Goal: Task Accomplishment & Management: Complete application form

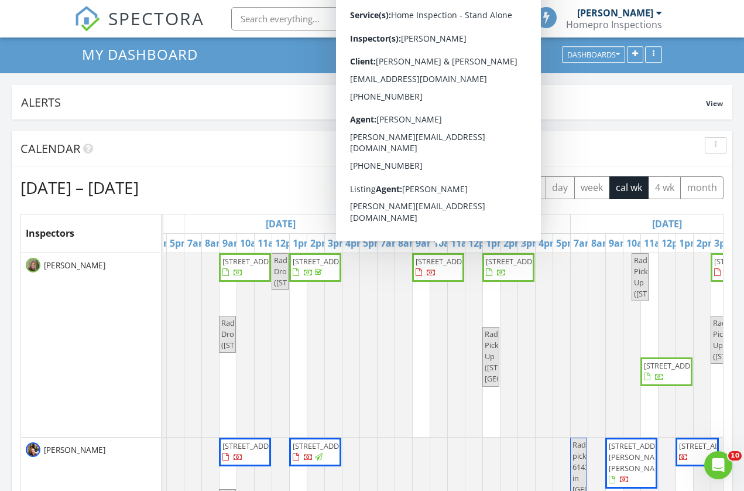
click at [450, 273] on span "404 3 Way SE, Dover 55929" at bounding box center [437, 267] width 47 height 23
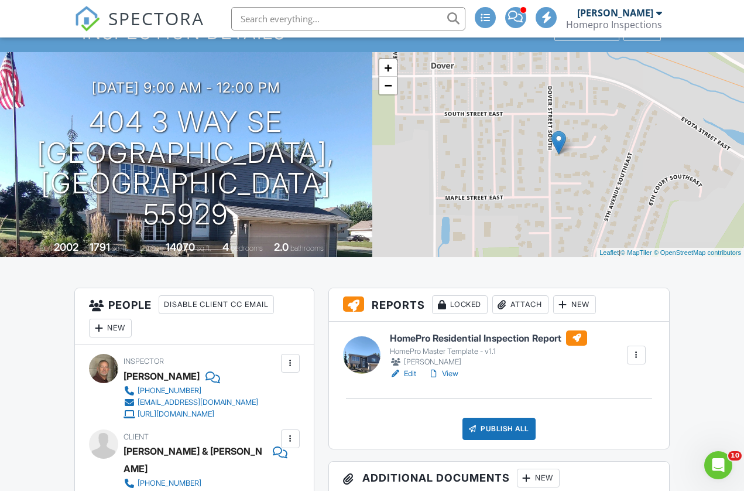
scroll to position [46, 0]
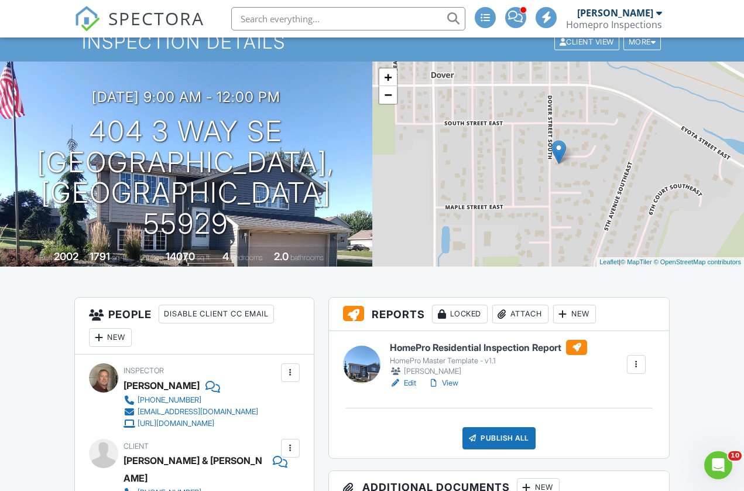
click at [457, 381] on link "View" at bounding box center [443, 383] width 30 height 12
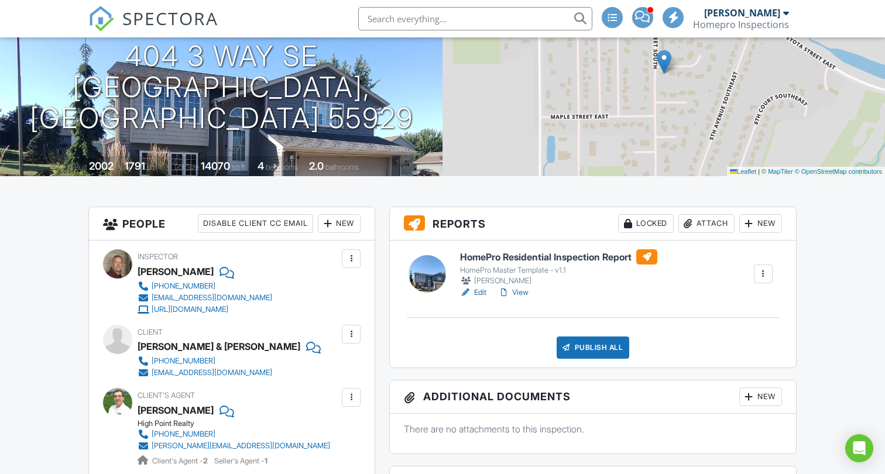
scroll to position [136, 0]
click at [524, 293] on link "View" at bounding box center [513, 293] width 30 height 12
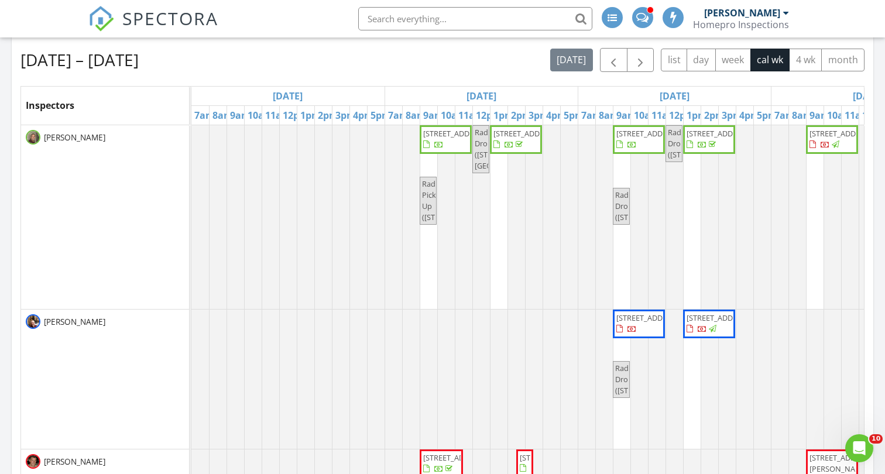
scroll to position [100, 0]
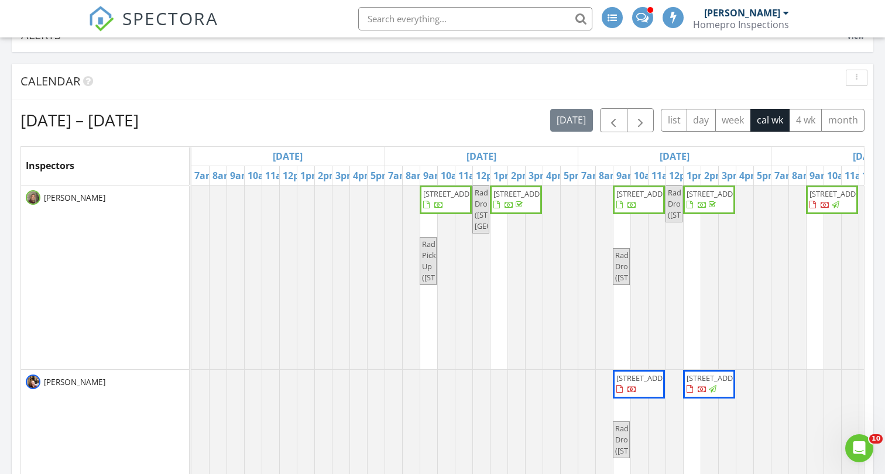
click at [191, 319] on div at bounding box center [191, 278] width 0 height 184
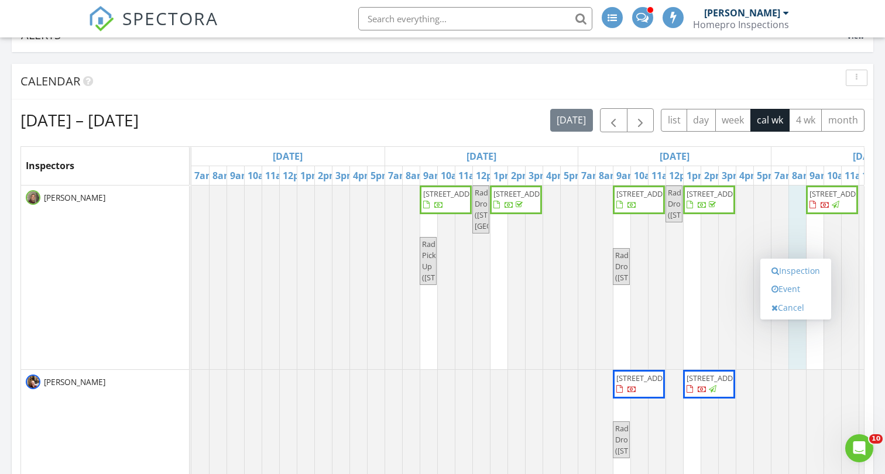
click at [748, 142] on div "Aug 24 – 30, 2025 today list day week cal wk 4 wk month Inspectors Sun 8/24 Mon…" at bounding box center [442, 365] width 844 height 515
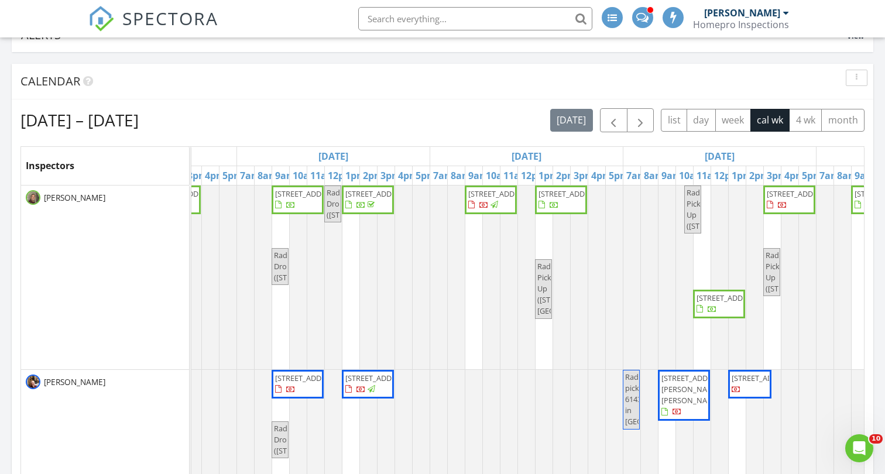
scroll to position [0, 341]
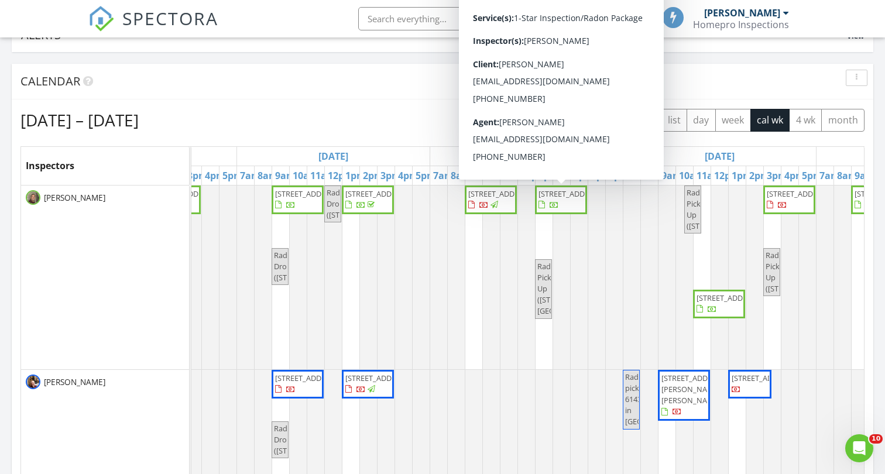
click at [568, 199] on span "210 Memorial Dr SW, Blooming Prairie 55917" at bounding box center [572, 193] width 66 height 11
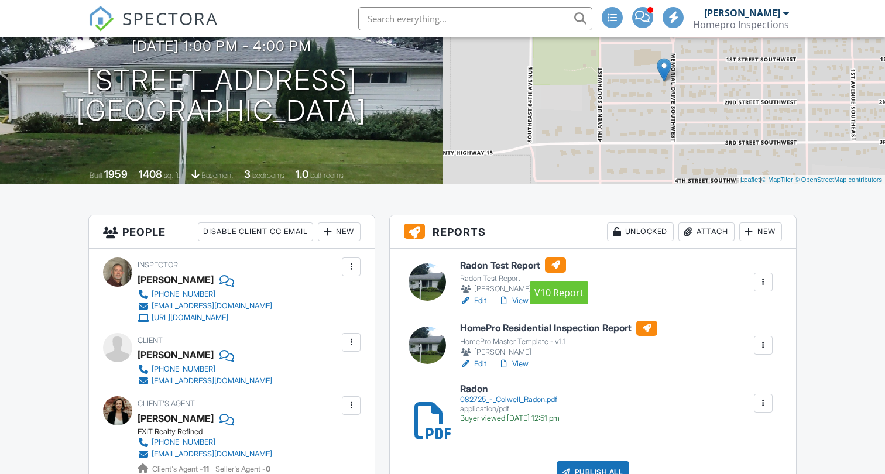
scroll to position [118, 0]
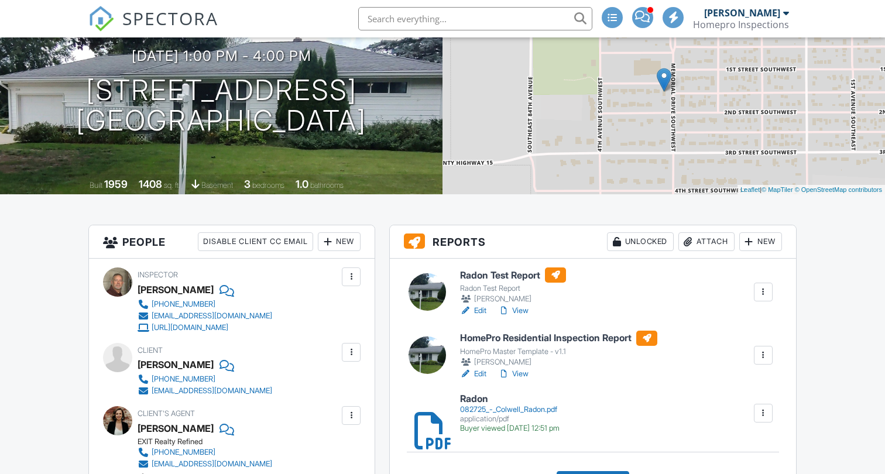
click at [523, 373] on link "View" at bounding box center [513, 374] width 30 height 12
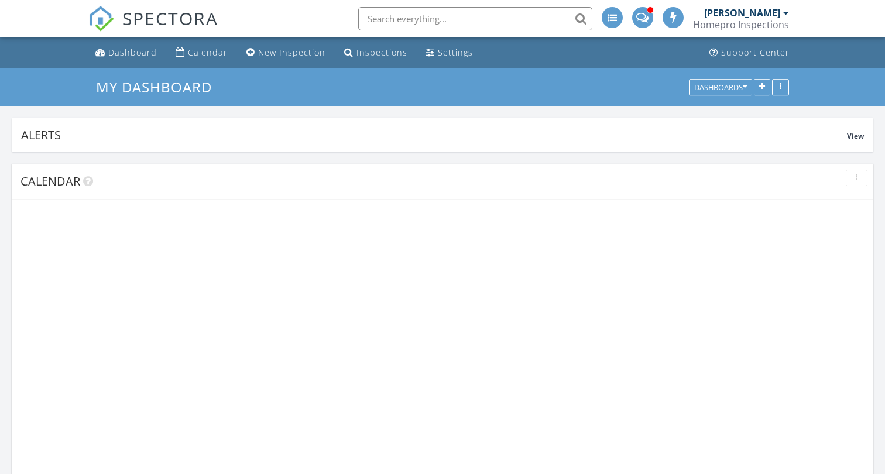
scroll to position [1066, 886]
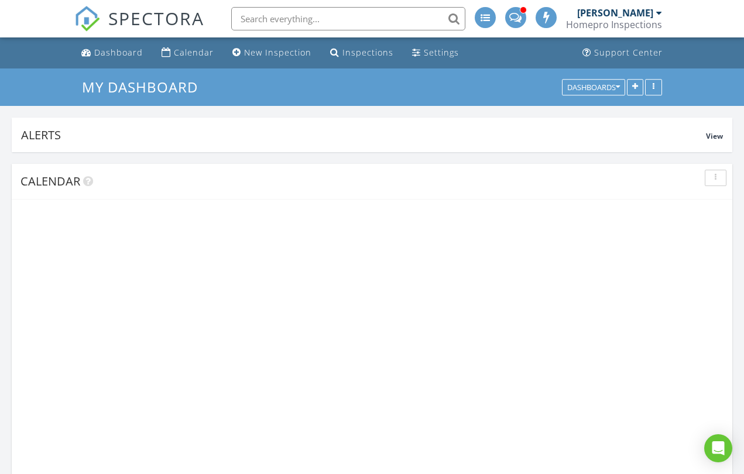
scroll to position [1066, 745]
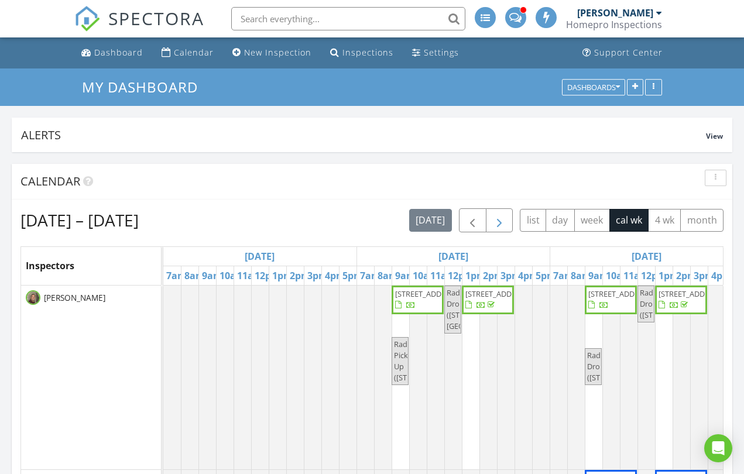
click at [505, 222] on span "button" at bounding box center [499, 221] width 14 height 14
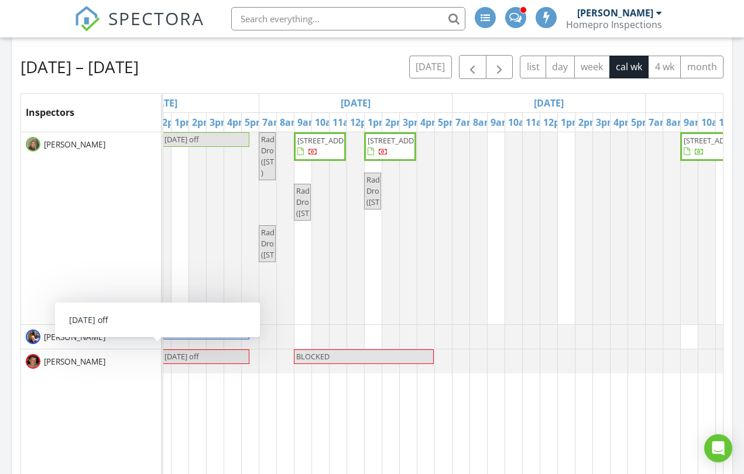
scroll to position [139, 0]
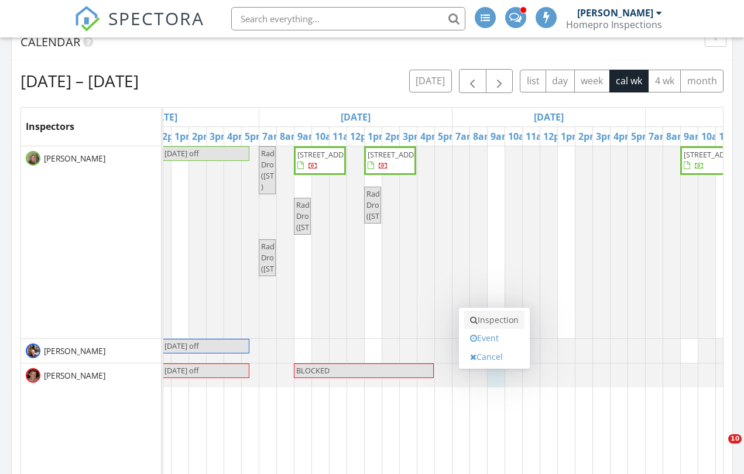
click at [497, 327] on link "Inspection" at bounding box center [494, 320] width 60 height 19
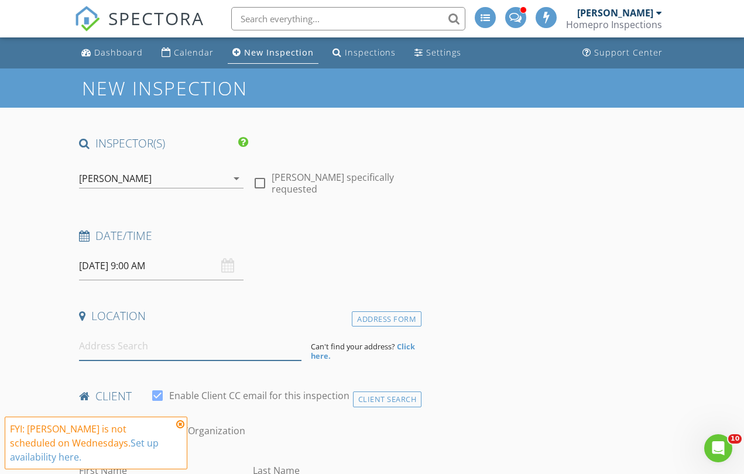
click at [122, 346] on input at bounding box center [190, 346] width 222 height 29
click at [112, 353] on input at bounding box center [190, 346] width 222 height 29
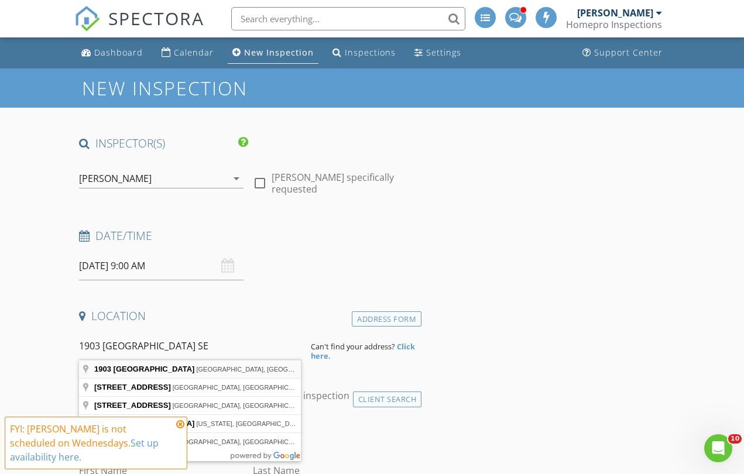
type input "[STREET_ADDRESS]"
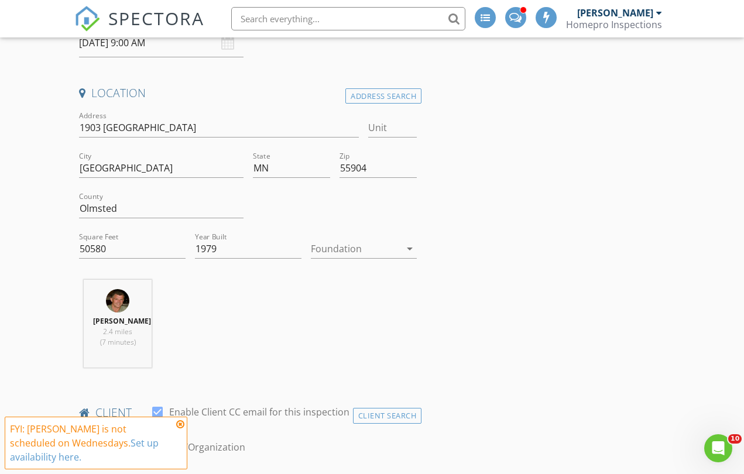
scroll to position [235, 0]
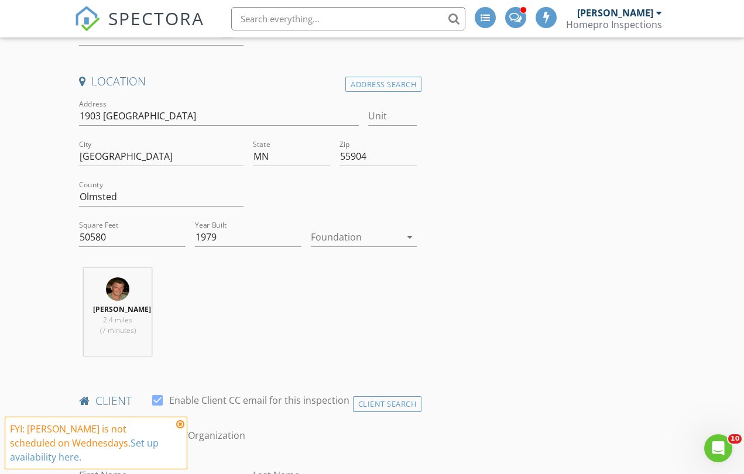
click at [347, 237] on div at bounding box center [356, 237] width 90 height 19
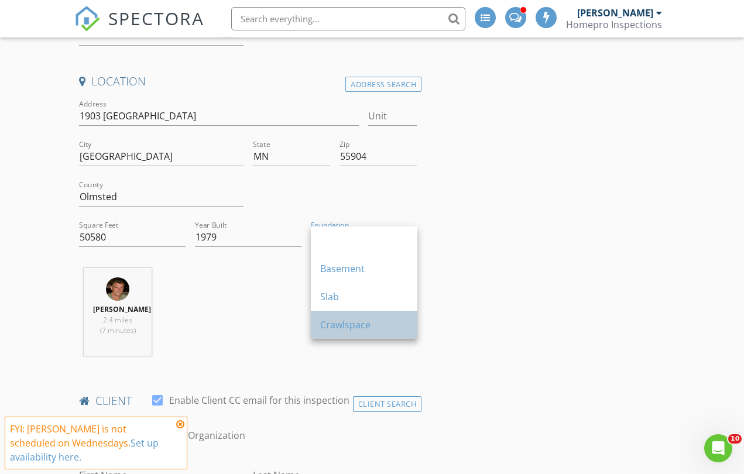
click at [341, 324] on div "Crawlspace" at bounding box center [364, 325] width 88 height 14
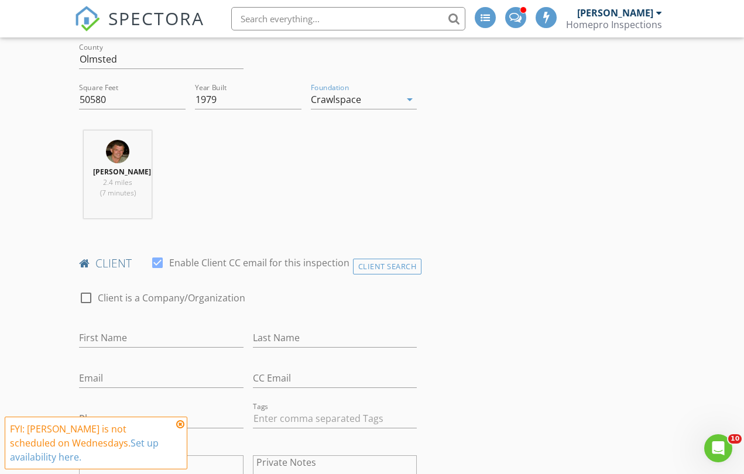
scroll to position [394, 0]
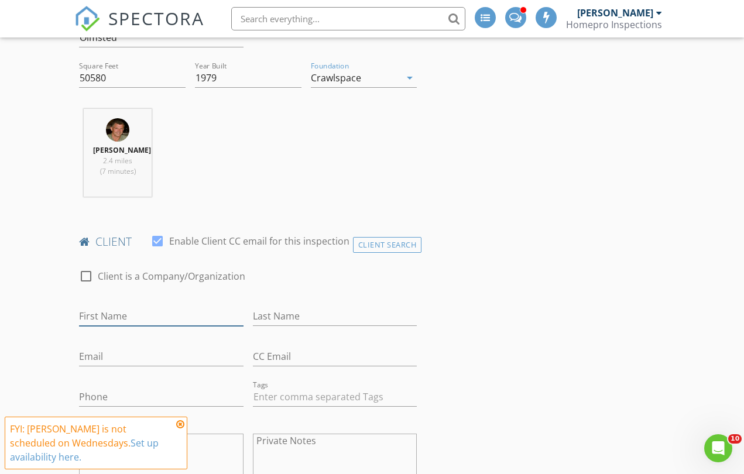
click at [126, 311] on input "First Name" at bounding box center [161, 316] width 164 height 19
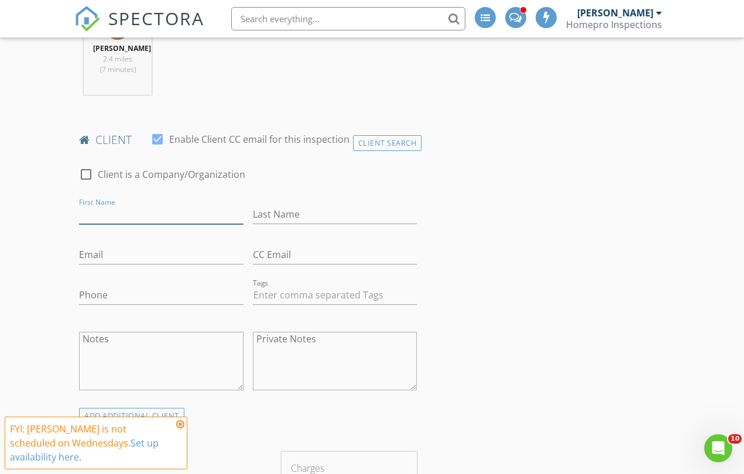
scroll to position [499, 0]
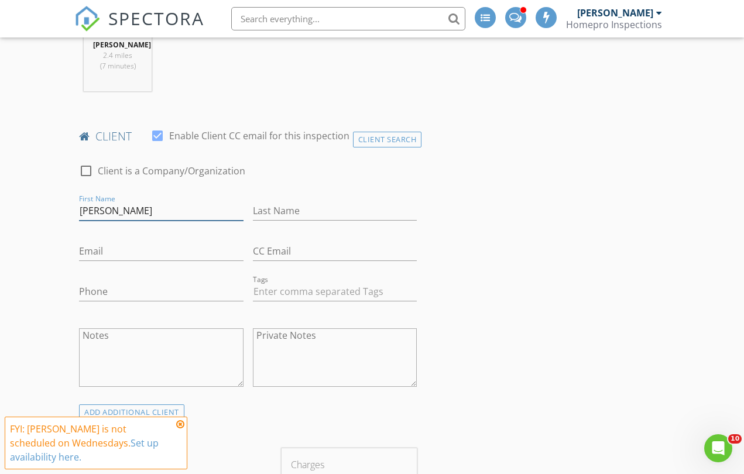
click at [110, 210] on input "MARK" at bounding box center [161, 210] width 164 height 19
type input "Mark"
type input "[PERSON_NAME]"
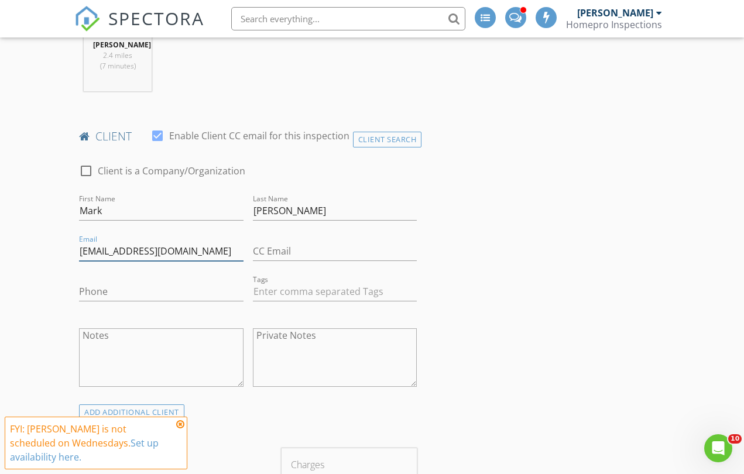
type input "markm@masoncompany.com"
click at [101, 280] on div "Phone" at bounding box center [161, 294] width 164 height 38
click at [97, 291] on input "Phone" at bounding box center [161, 291] width 164 height 19
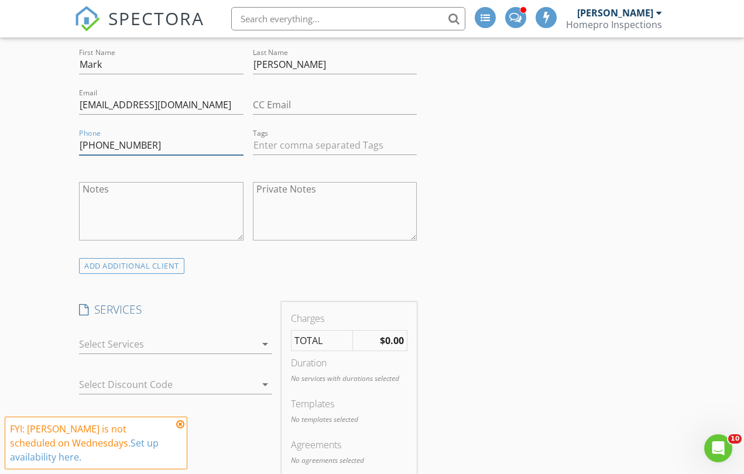
scroll to position [661, 0]
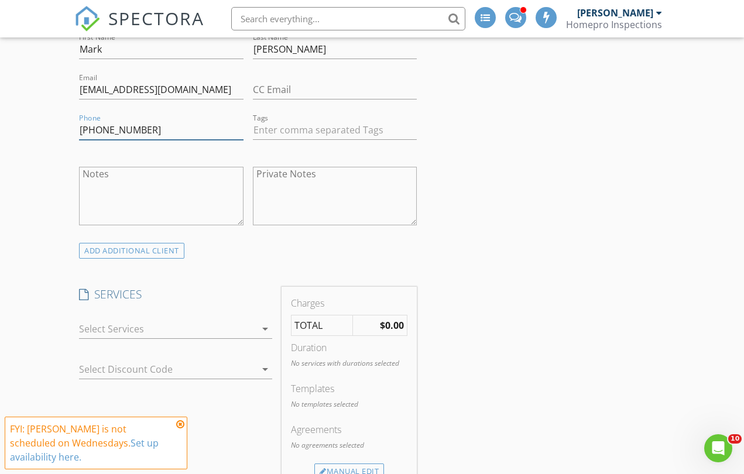
type input "651-528-7587"
click at [148, 324] on div at bounding box center [167, 329] width 177 height 19
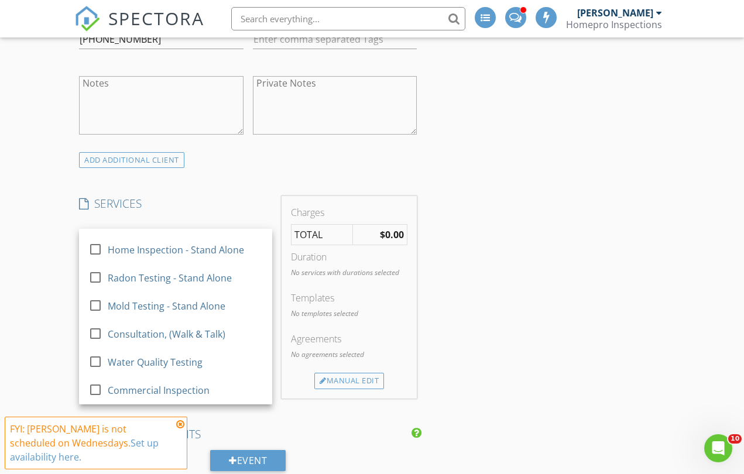
scroll to position [756, 0]
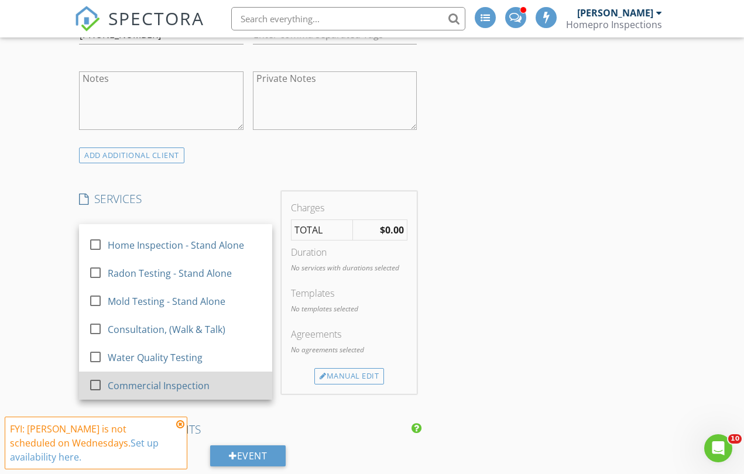
click at [144, 386] on div "Commercial Inspection" at bounding box center [159, 386] width 102 height 14
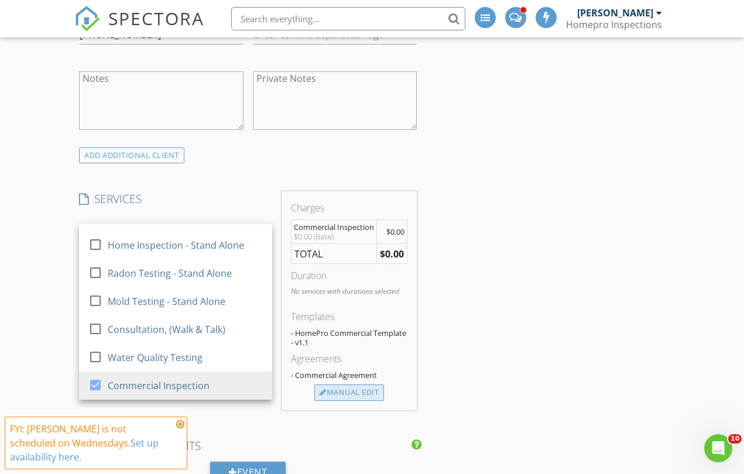
click at [359, 393] on div "Manual Edit" at bounding box center [349, 393] width 70 height 16
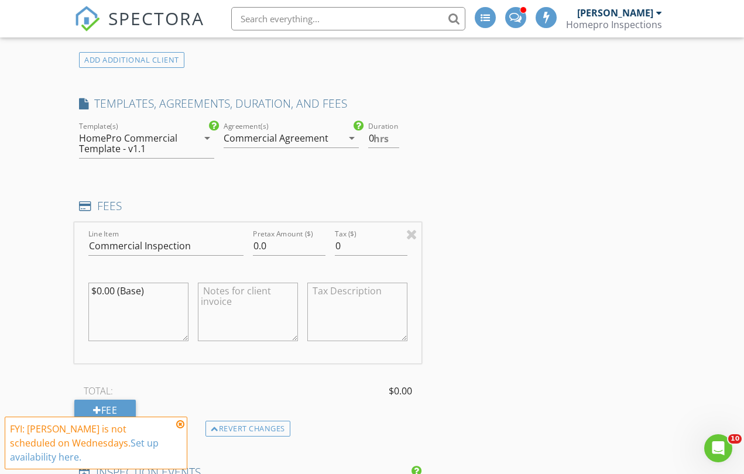
scroll to position [862, 0]
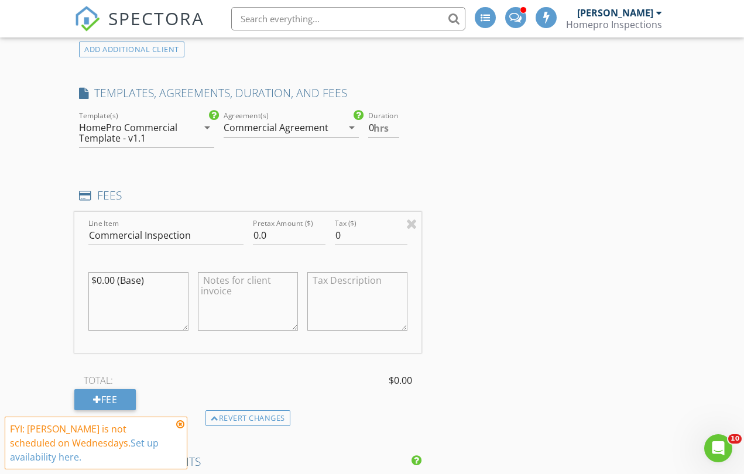
click at [114, 277] on textarea "$0.00 (Base)" at bounding box center [138, 301] width 100 height 59
type textarea "$989.00 (Base)"
click at [256, 234] on input "0.0" at bounding box center [289, 235] width 73 height 19
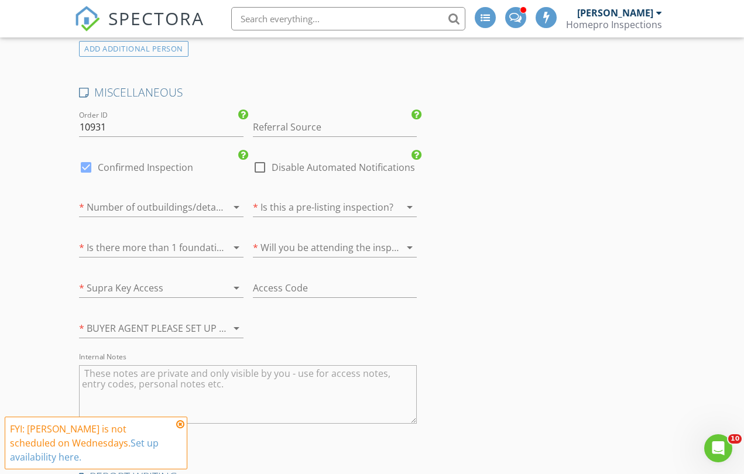
scroll to position [1784, 0]
type input "989.00"
click at [150, 203] on div at bounding box center [145, 206] width 132 height 19
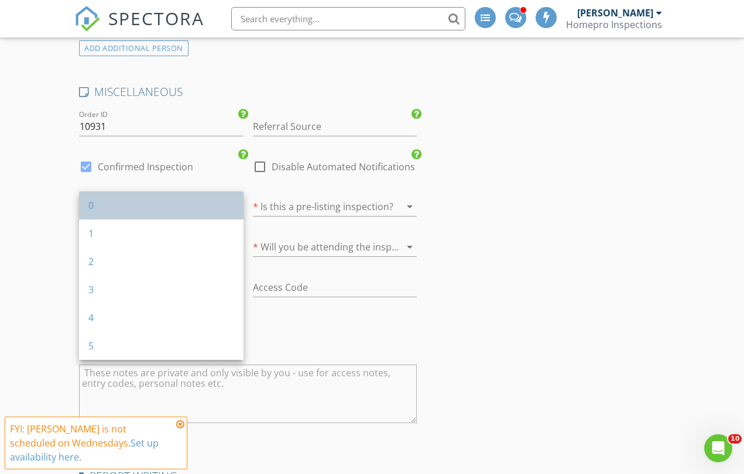
click at [101, 205] on div "0" at bounding box center [161, 205] width 146 height 14
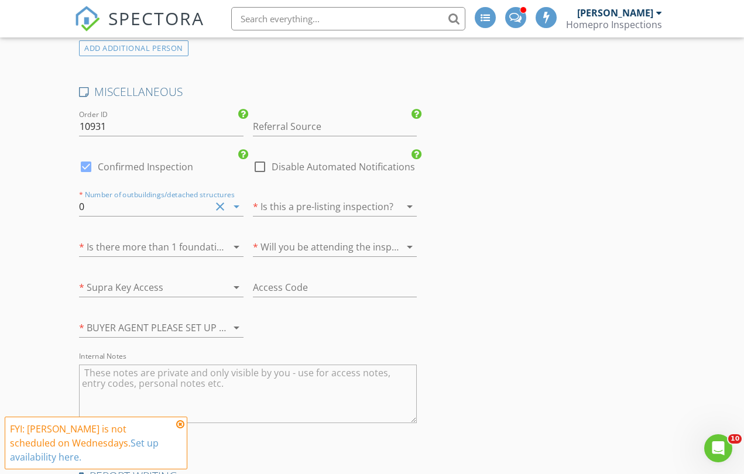
click at [115, 238] on div at bounding box center [145, 247] width 132 height 19
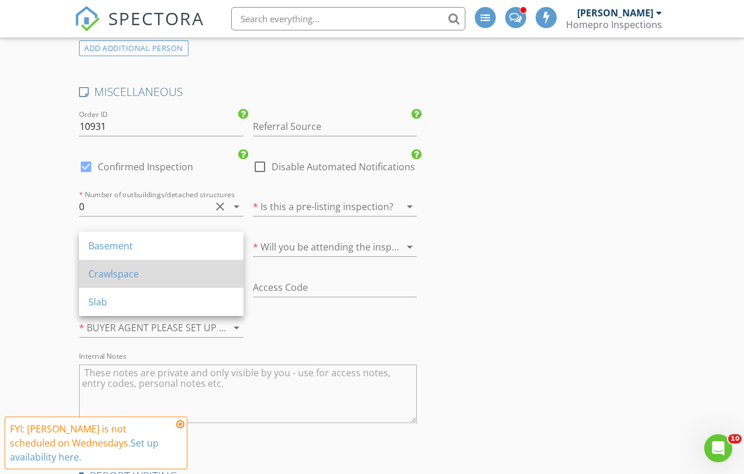
click at [119, 267] on div "Crawlspace" at bounding box center [161, 274] width 146 height 14
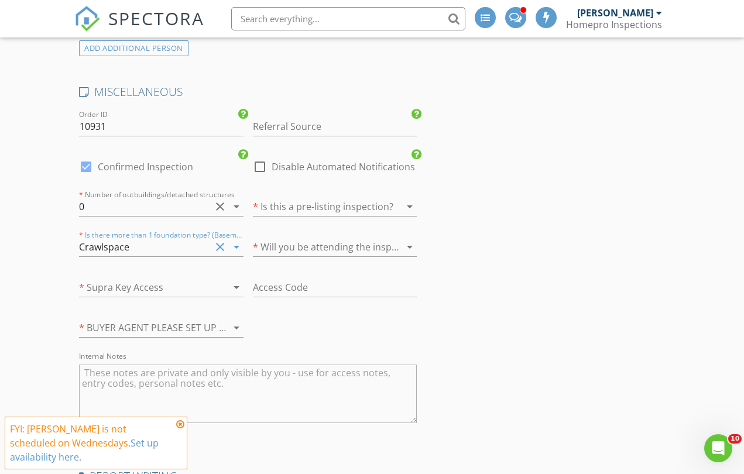
click at [137, 283] on div at bounding box center [145, 287] width 132 height 19
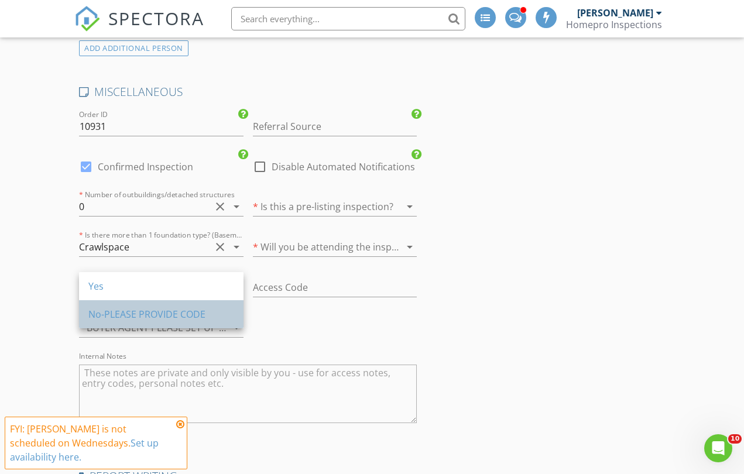
click at [140, 317] on div "No-PLEASE PROVIDE CODE" at bounding box center [161, 314] width 146 height 14
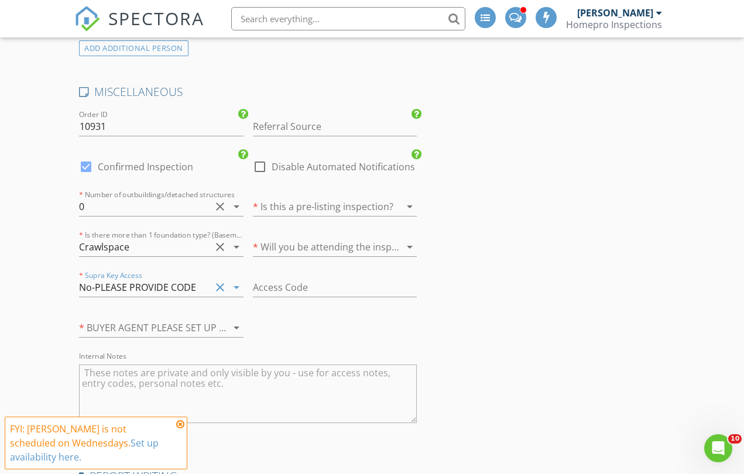
click at [145, 322] on div at bounding box center [145, 327] width 132 height 19
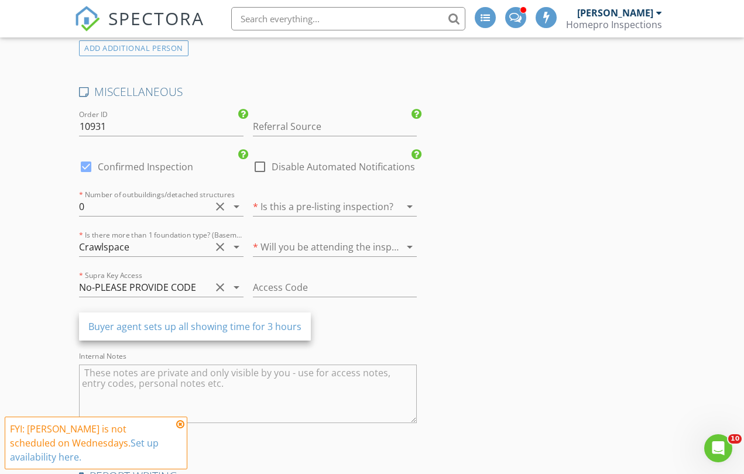
click at [145, 322] on div "Buyer agent sets up all showing time for 3 hours" at bounding box center [194, 327] width 213 height 14
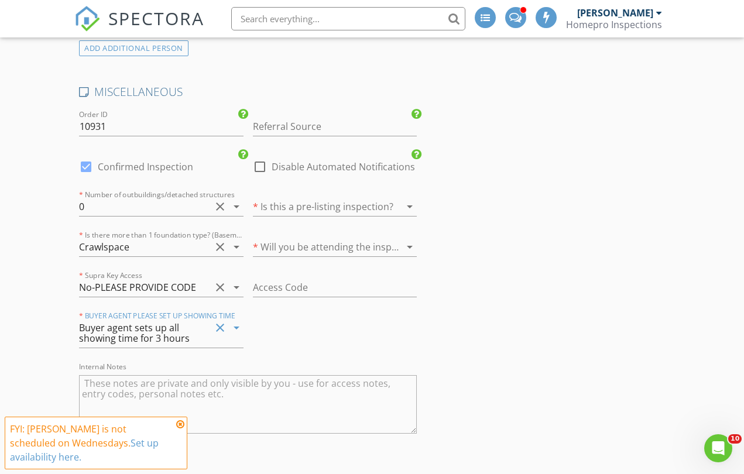
click at [283, 198] on div at bounding box center [319, 206] width 132 height 19
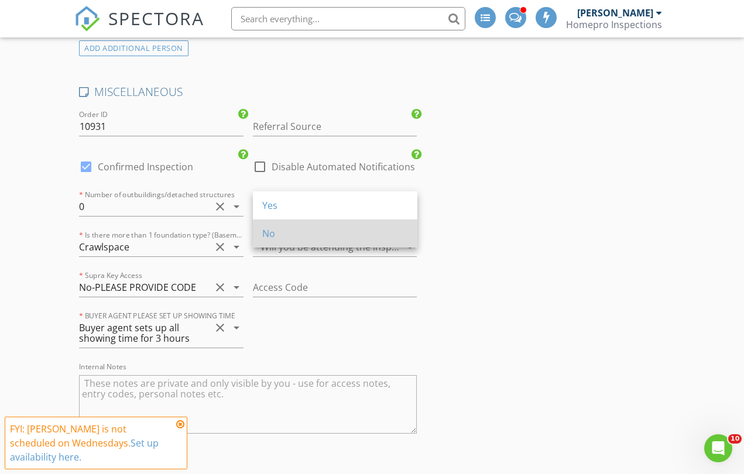
click at [275, 235] on div "No" at bounding box center [335, 234] width 146 height 14
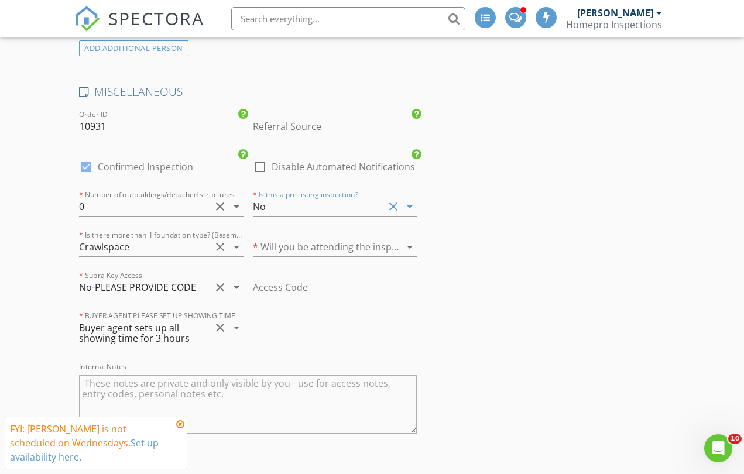
click at [278, 241] on div at bounding box center [319, 247] width 132 height 19
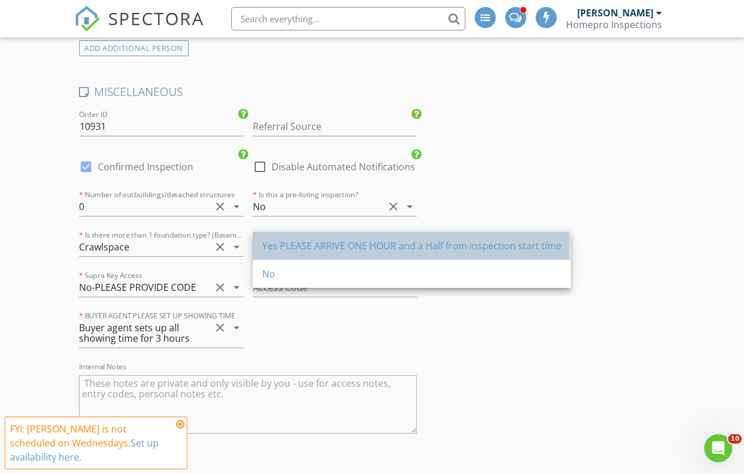
click at [284, 248] on div "Yes PLEASE ARRIVE ONE HOUR and a Half from inspection start time" at bounding box center [411, 246] width 299 height 14
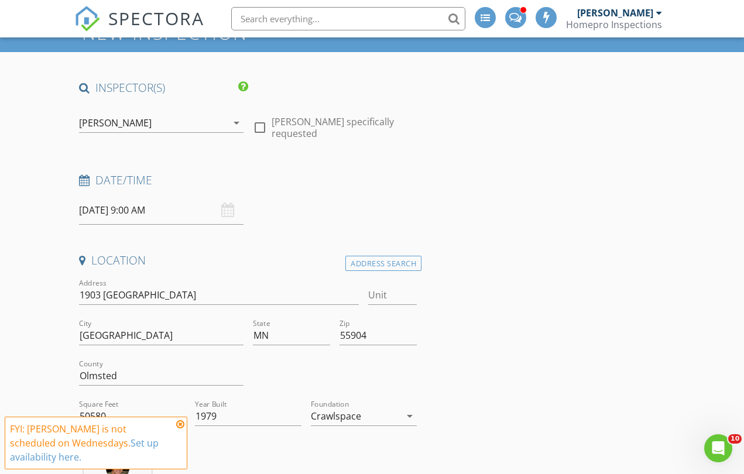
scroll to position [67, 0]
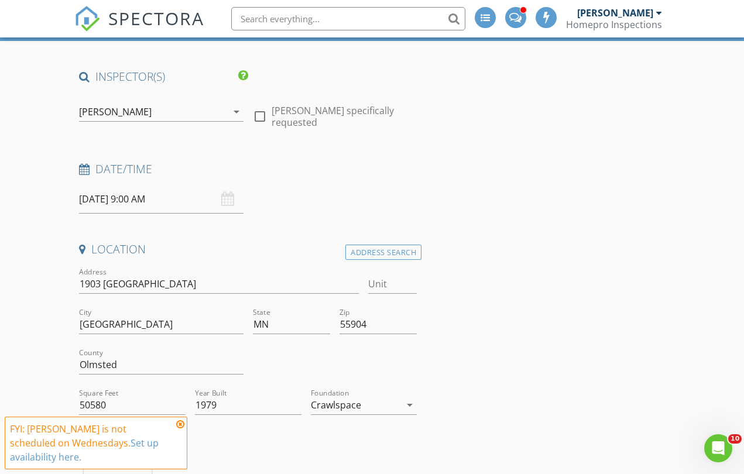
click at [260, 117] on div at bounding box center [260, 117] width 20 height 20
checkbox input "true"
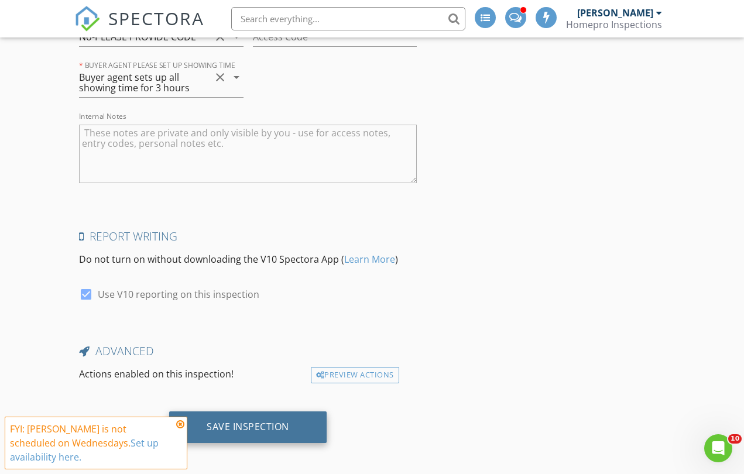
scroll to position [2055, 0]
click at [241, 422] on div "Save Inspection" at bounding box center [248, 428] width 83 height 12
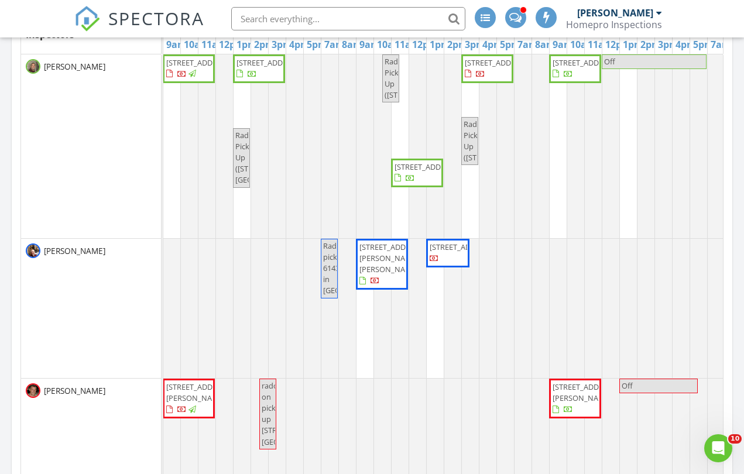
scroll to position [0, 630]
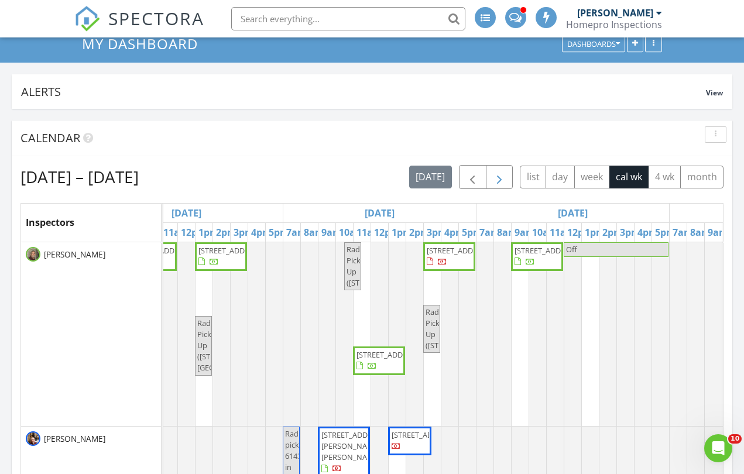
click at [503, 178] on span "button" at bounding box center [499, 177] width 14 height 14
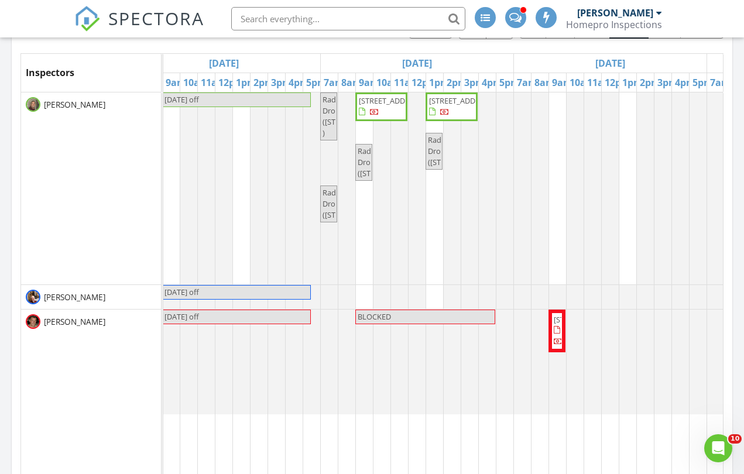
click at [437, 296] on div "Labor Day off Radon Drop (1400 4th ave se, Austin ) 2305 5th Street NW, Austin …" at bounding box center [610, 310] width 1352 height 437
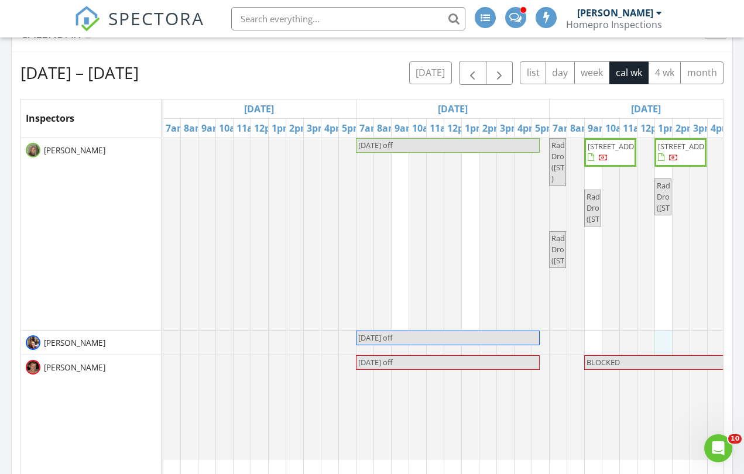
scroll to position [85, 0]
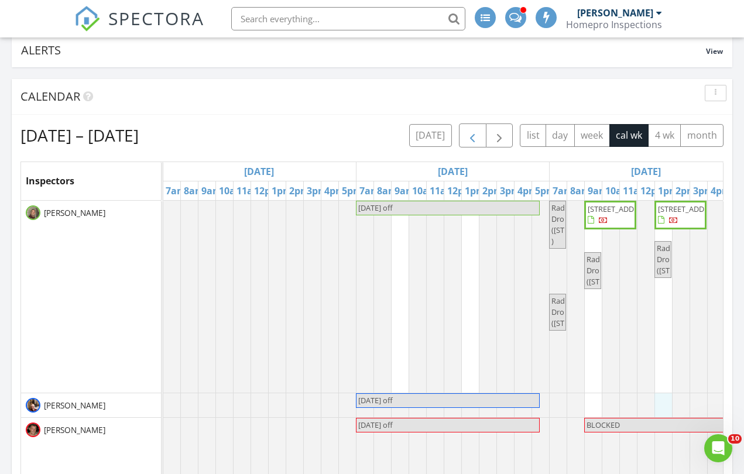
click at [474, 135] on span "button" at bounding box center [472, 136] width 14 height 14
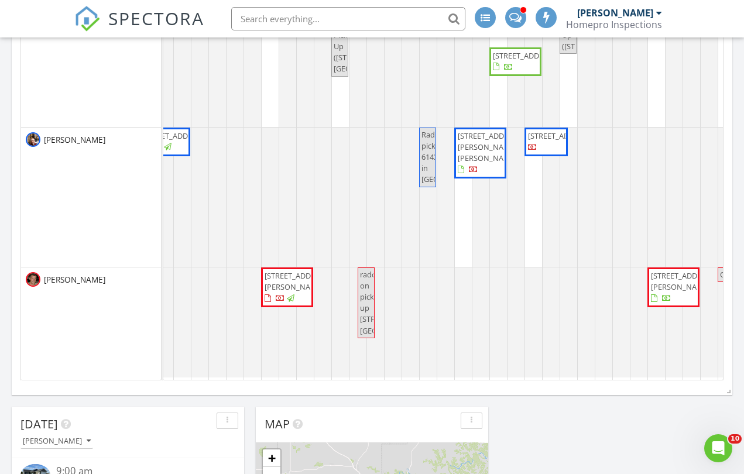
scroll to position [345, 0]
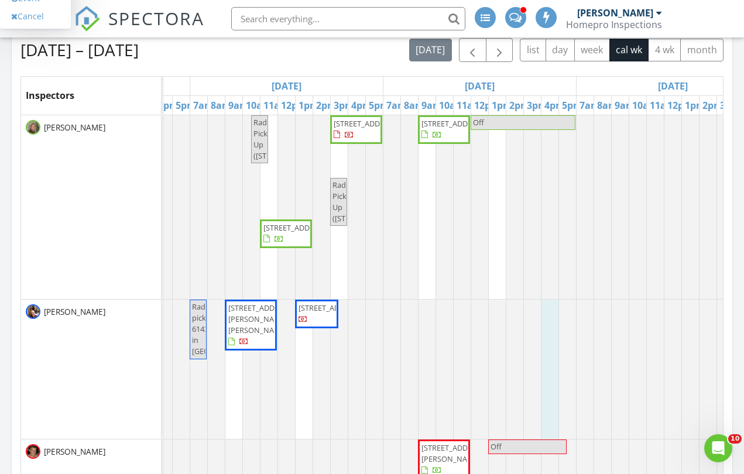
scroll to position [168, 0]
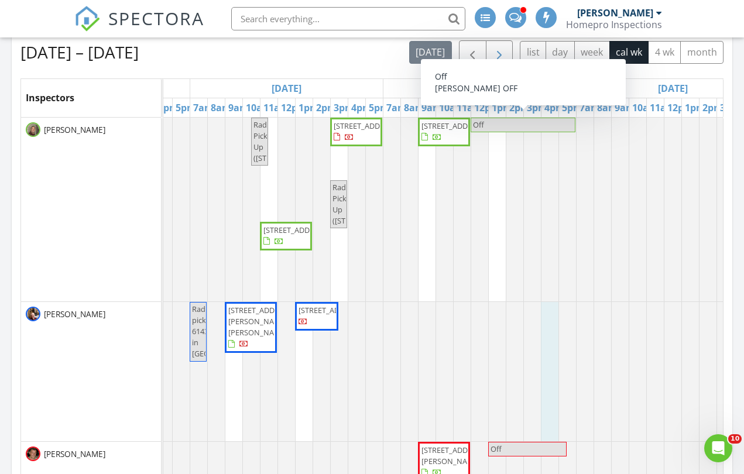
click at [500, 58] on span "button" at bounding box center [499, 53] width 14 height 14
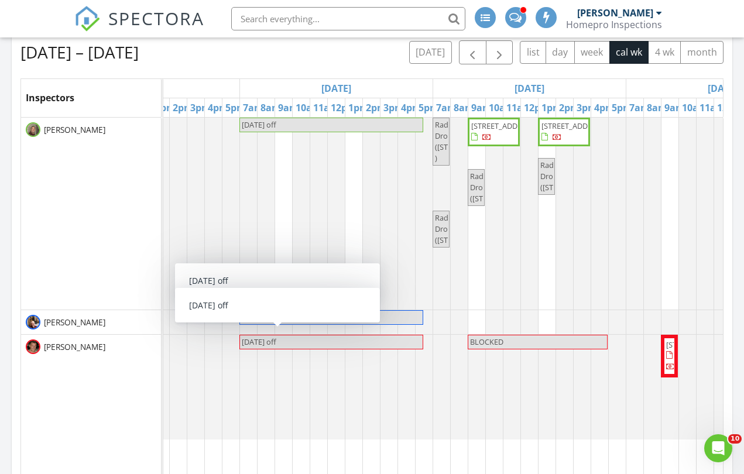
scroll to position [0, 217]
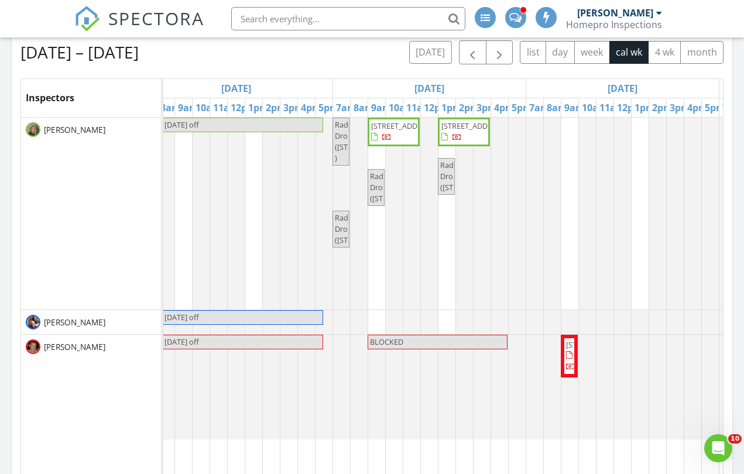
click at [376, 317] on div "Labor Day off Radon Drop (1400 4th ave se, Austin ) 2305 5th Street NW, Austin …" at bounding box center [622, 336] width 1352 height 437
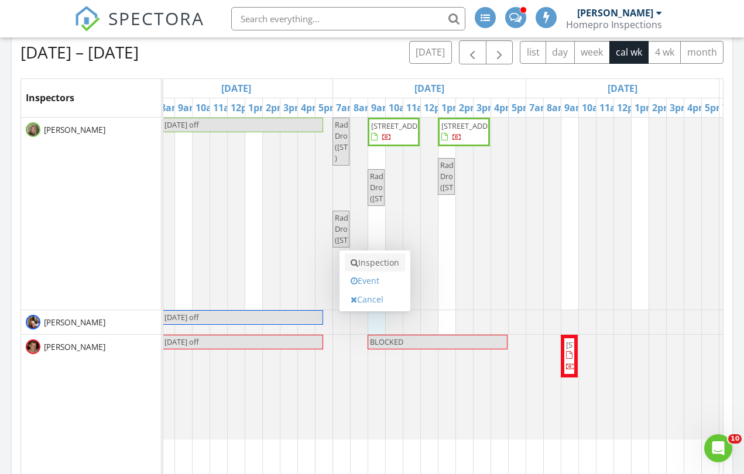
click at [379, 268] on link "Inspection" at bounding box center [375, 262] width 60 height 19
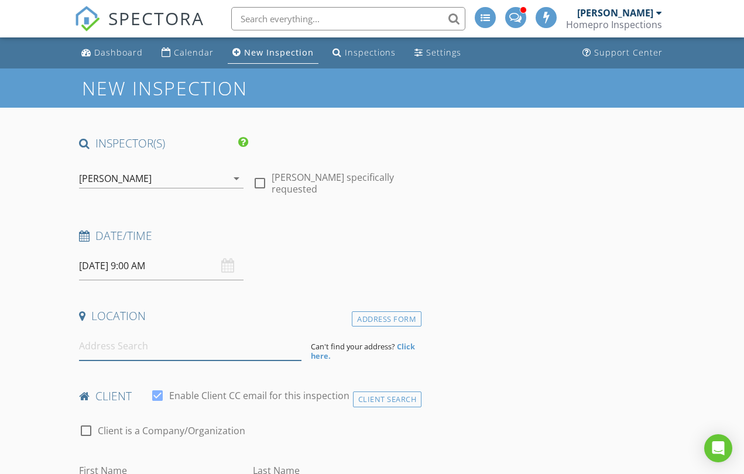
click at [102, 349] on input at bounding box center [190, 346] width 222 height 29
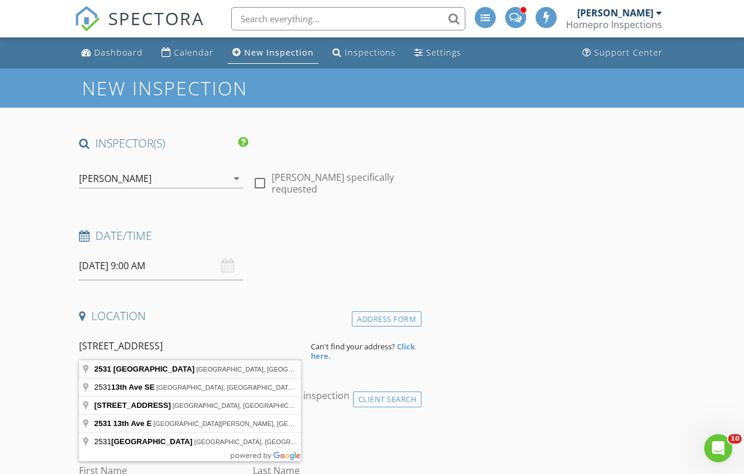
type input "[STREET_ADDRESS]"
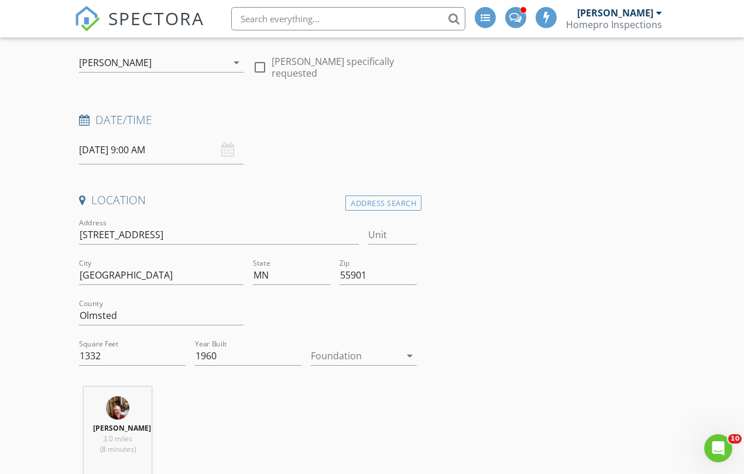
scroll to position [121, 0]
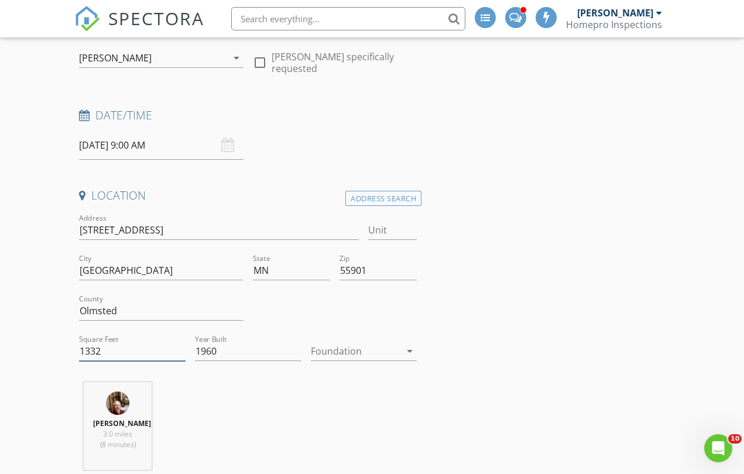
click at [102, 353] on input "1332" at bounding box center [132, 351] width 107 height 19
type input "1500"
click at [331, 350] on div at bounding box center [356, 351] width 90 height 19
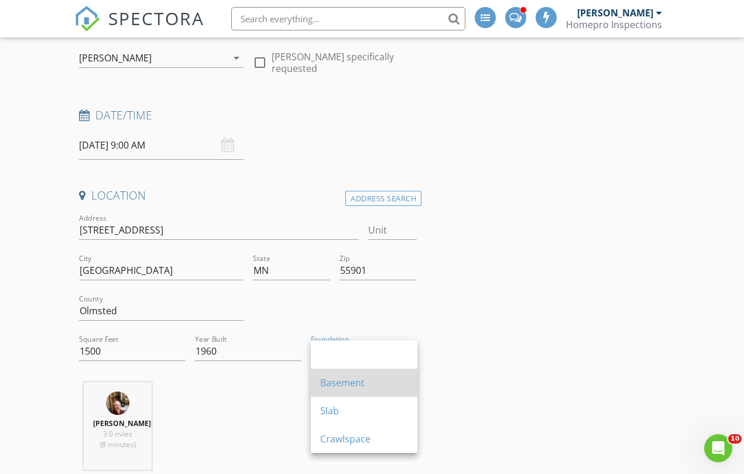
click at [335, 386] on div "Basement" at bounding box center [364, 383] width 88 height 14
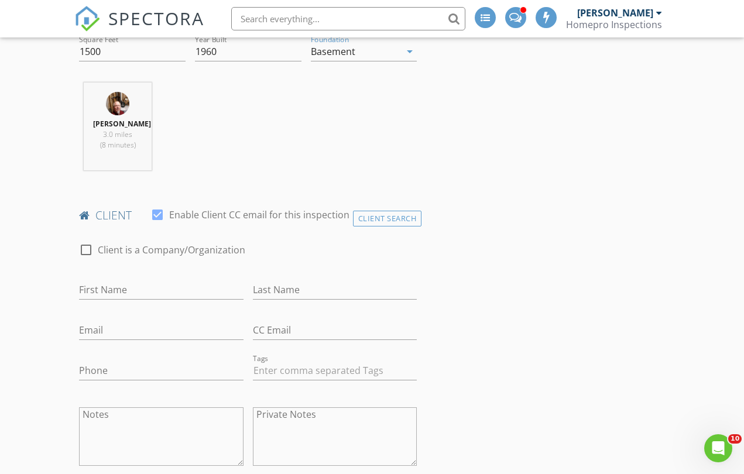
scroll to position [428, 0]
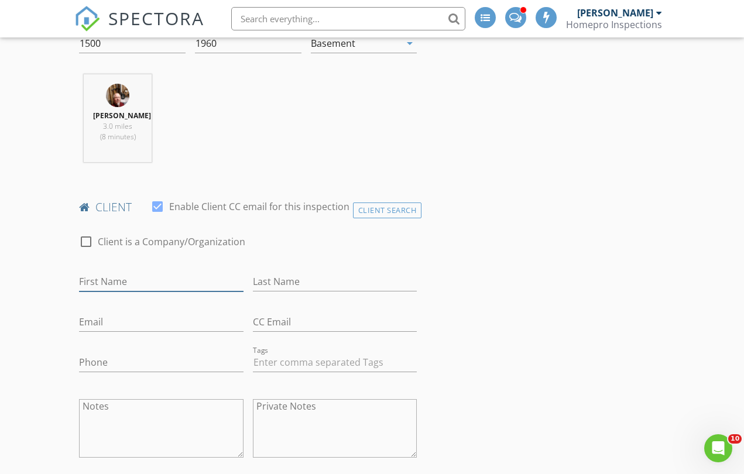
click at [118, 282] on input "First Name" at bounding box center [161, 281] width 164 height 19
type input "[PERSON_NAME]"
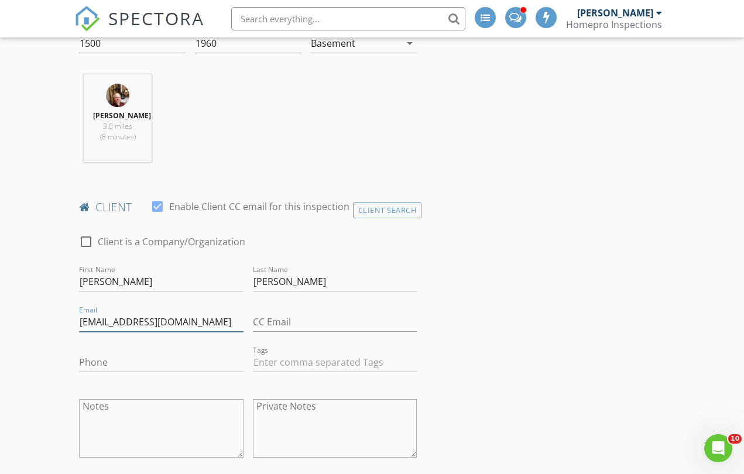
type input "[EMAIL_ADDRESS][DOMAIN_NAME]"
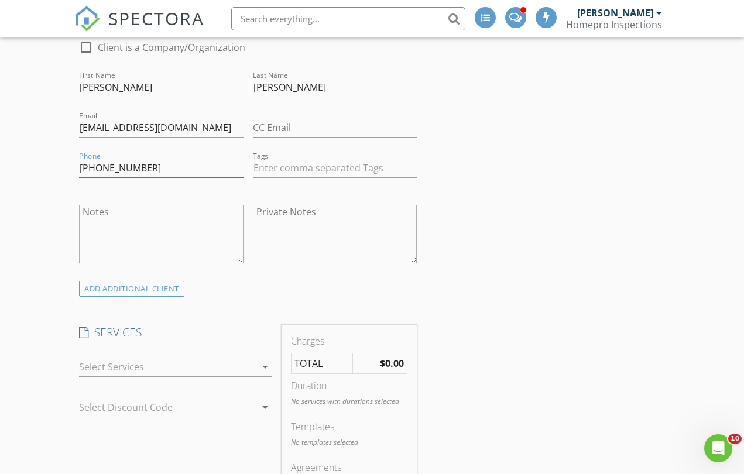
scroll to position [641, 0]
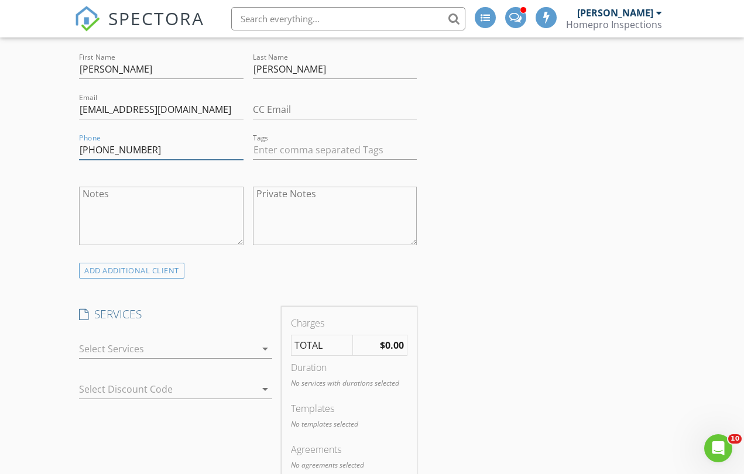
type input "[PHONE_NUMBER]"
click at [142, 344] on div at bounding box center [167, 348] width 177 height 19
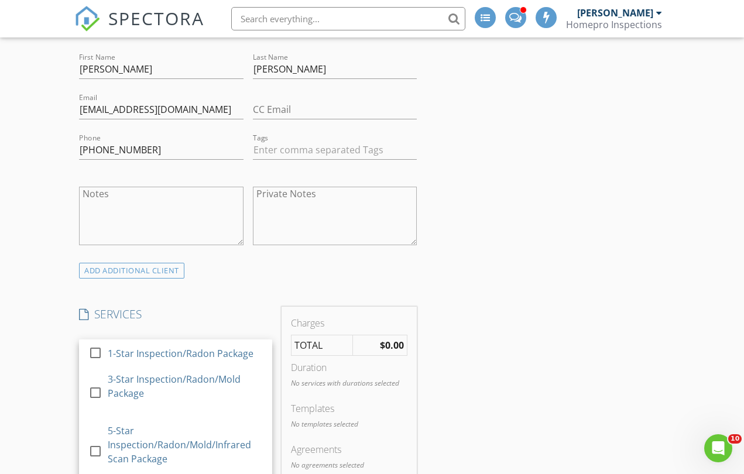
scroll to position [7, 0]
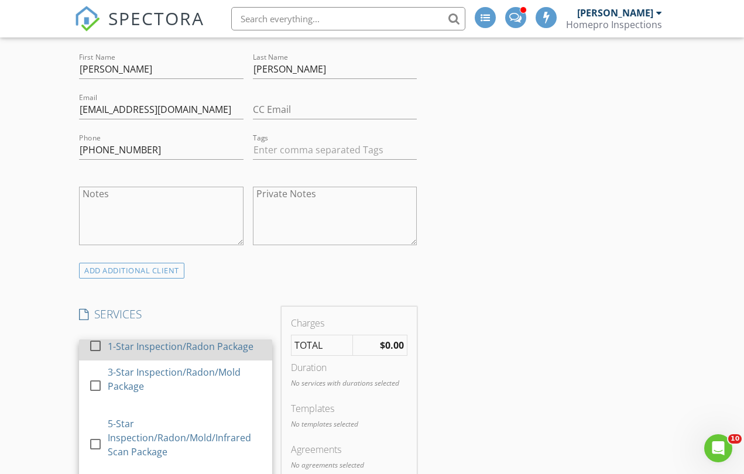
click at [140, 347] on div "1-Star Inspection/Radon Package" at bounding box center [181, 346] width 146 height 14
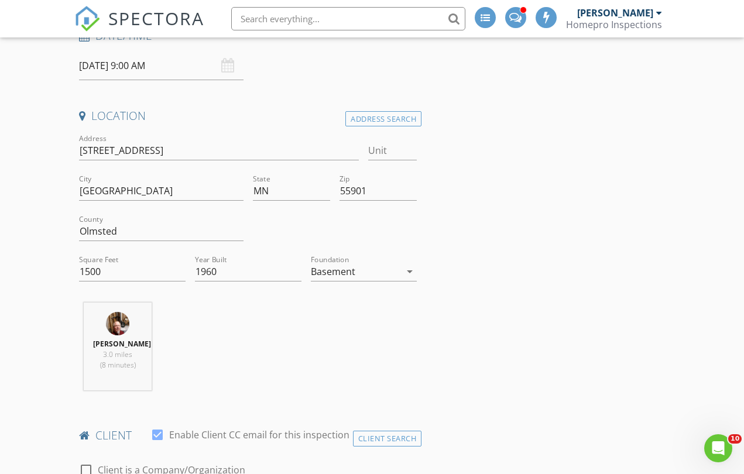
scroll to position [198, 0]
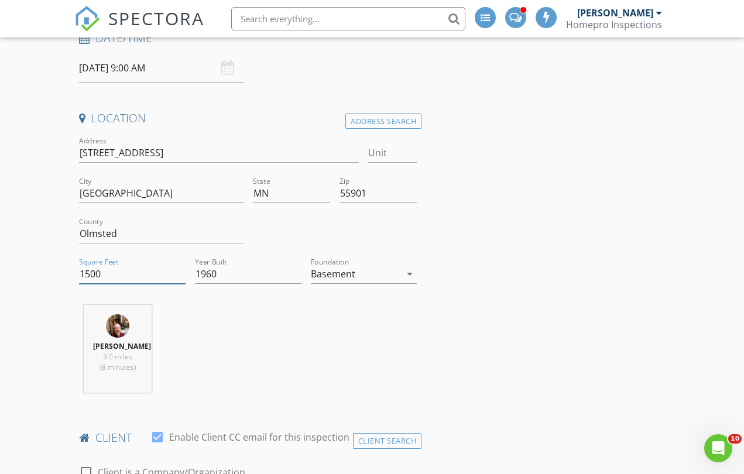
click at [129, 270] on input "1500" at bounding box center [132, 274] width 107 height 19
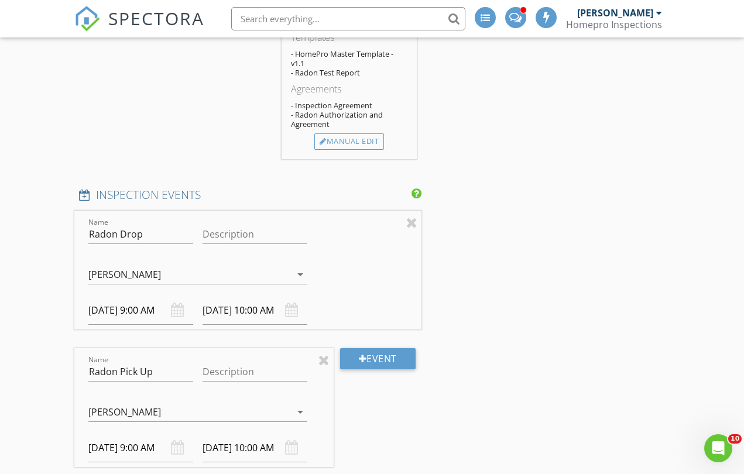
scroll to position [1079, 0]
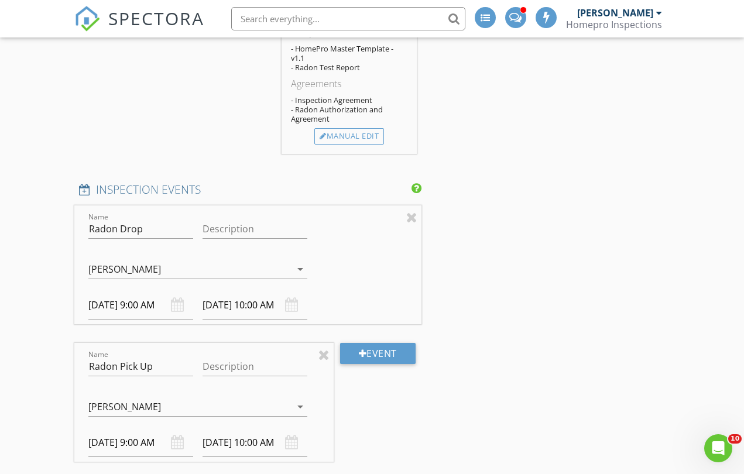
type input "1501"
click at [124, 264] on div "[PERSON_NAME]" at bounding box center [124, 269] width 73 height 11
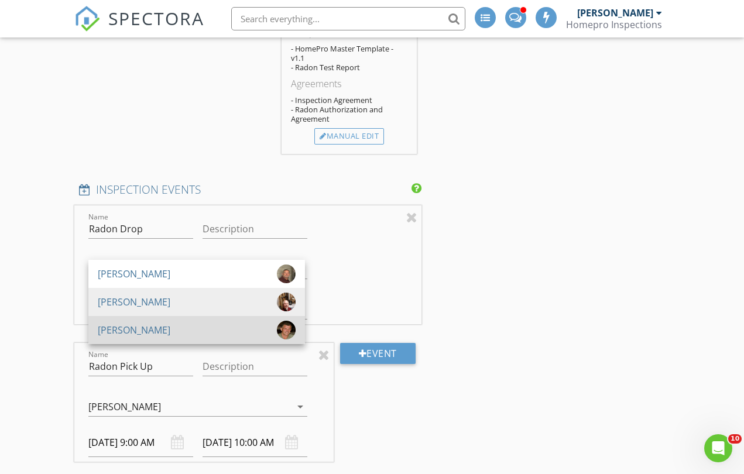
click at [130, 333] on div "[PERSON_NAME]" at bounding box center [134, 330] width 73 height 19
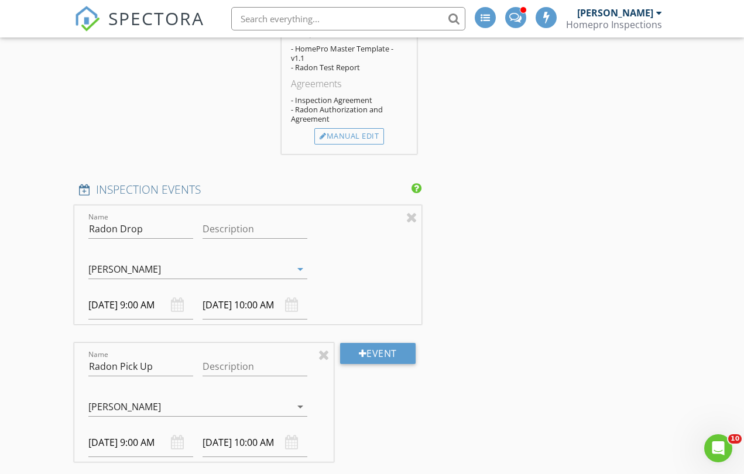
click at [156, 306] on input "[DATE] 9:00 AM" at bounding box center [140, 305] width 105 height 29
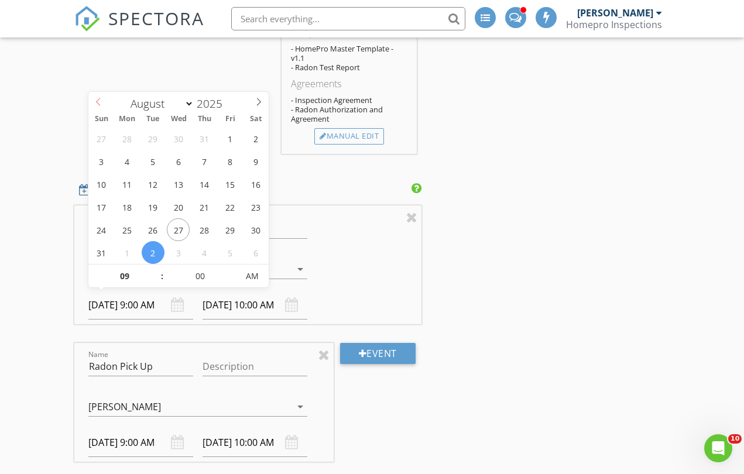
click at [97, 101] on icon at bounding box center [98, 102] width 8 height 8
select select "8"
type input "[DATE] 9:00 AM"
type input "[DATE] 10:00 AM"
type input "08"
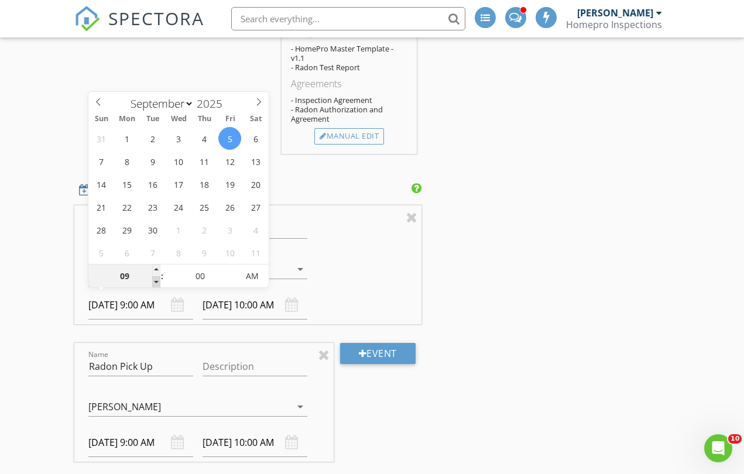
type input "[DATE] 8:00 AM"
click at [157, 282] on span at bounding box center [156, 282] width 8 height 12
type input "[DATE] 9:00 AM"
type input "07"
type input "[DATE] 7:00 AM"
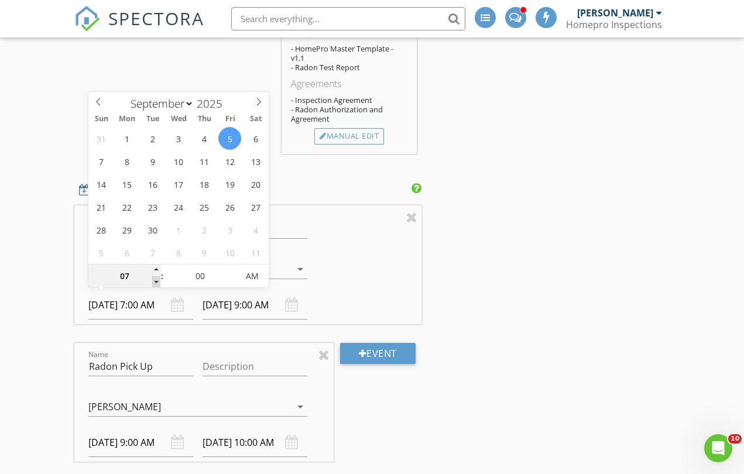
click at [157, 282] on span at bounding box center [156, 282] width 8 height 12
type input "[DATE] 8:00 AM"
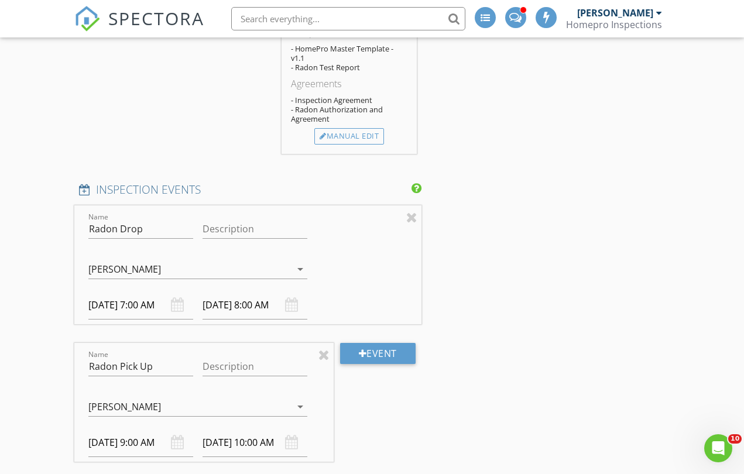
click at [426, 405] on div "INSPECTOR(S) check_box_outline_blank Steve Simmons check_box Garth Lee PRIMARY …" at bounding box center [371, 321] width 595 height 2530
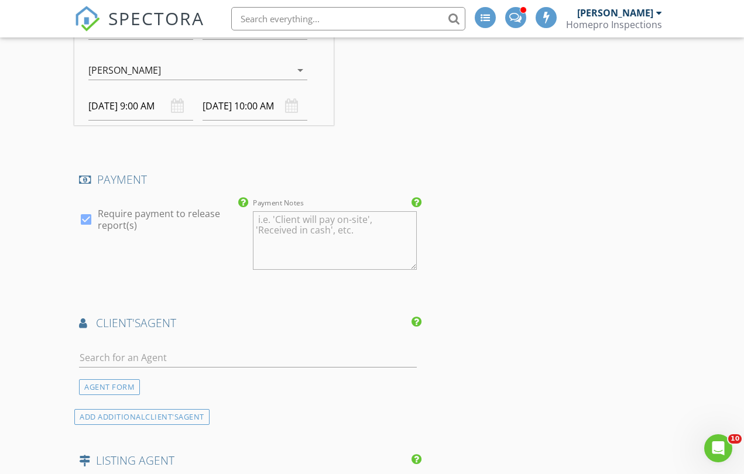
scroll to position [1428, 0]
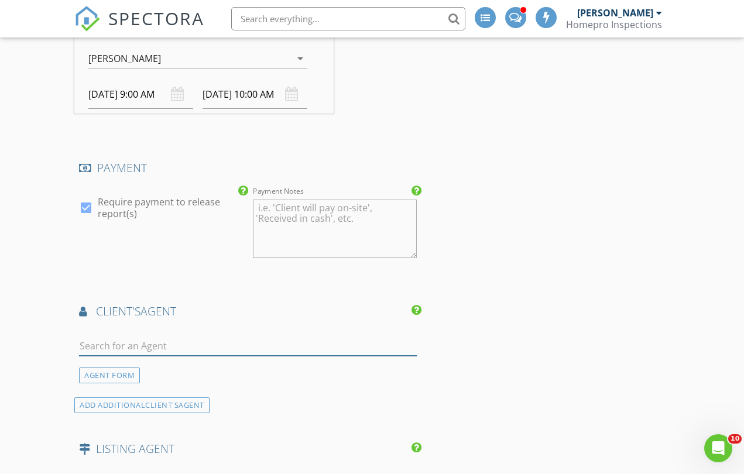
click at [126, 347] on input "text" at bounding box center [248, 346] width 338 height 19
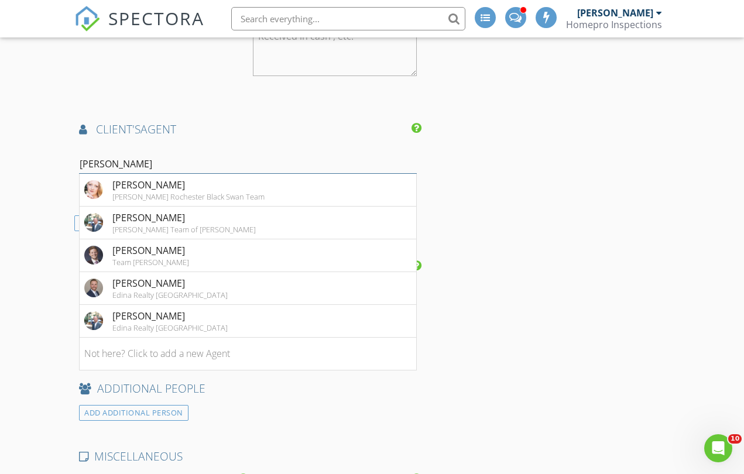
scroll to position [1617, 0]
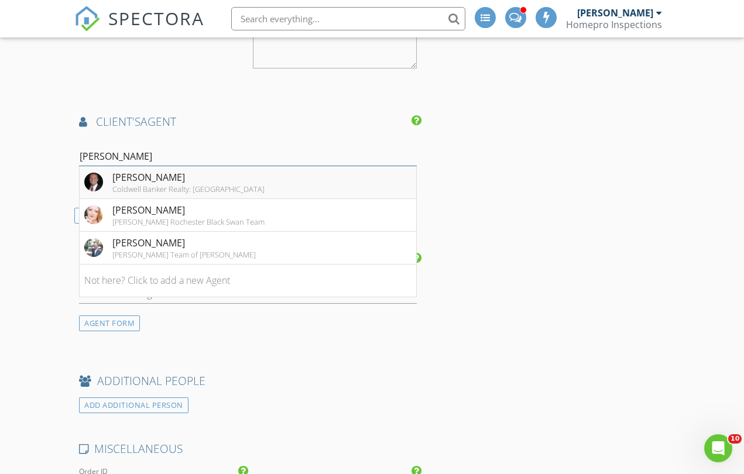
type input "adam s"
click at [138, 184] on div "Coldwell Banker Realty: [GEOGRAPHIC_DATA]" at bounding box center [188, 188] width 152 height 9
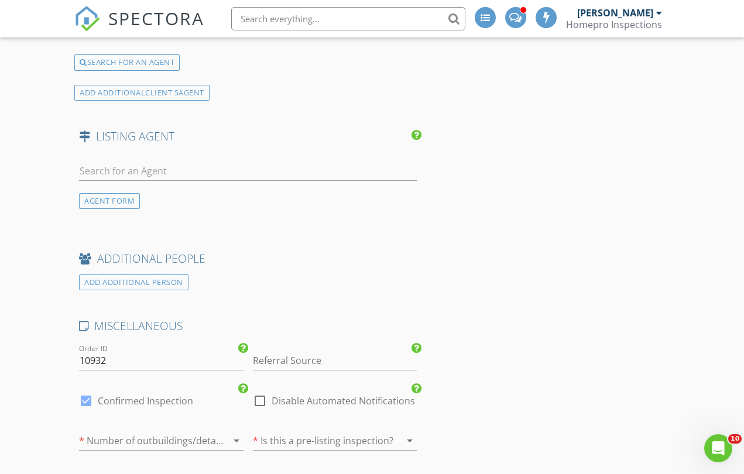
scroll to position [1991, 0]
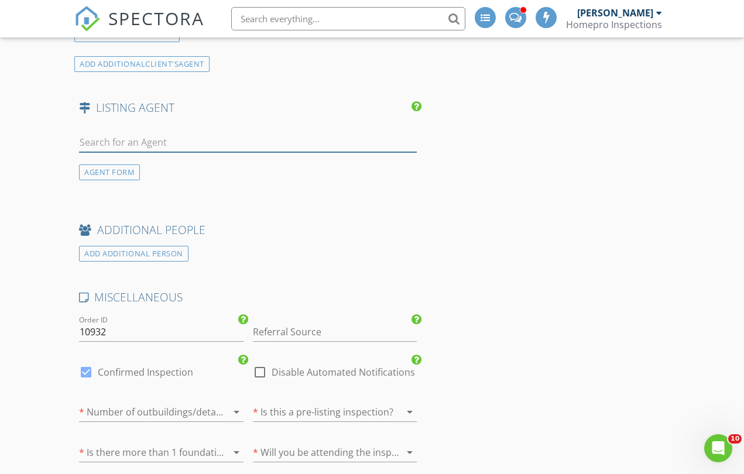
click at [131, 139] on input "text" at bounding box center [248, 142] width 338 height 19
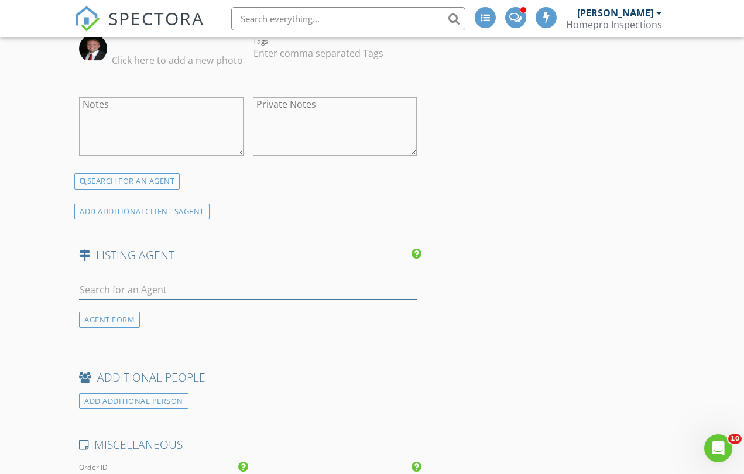
scroll to position [1880, 0]
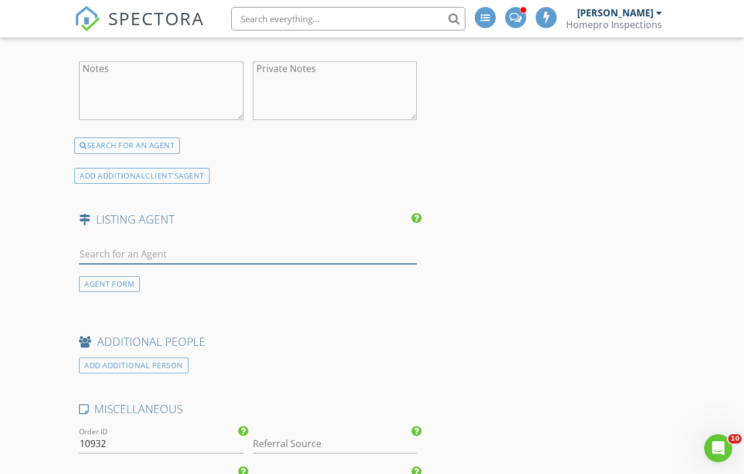
click at [101, 252] on input "text" at bounding box center [248, 254] width 338 height 19
type input "quincy"
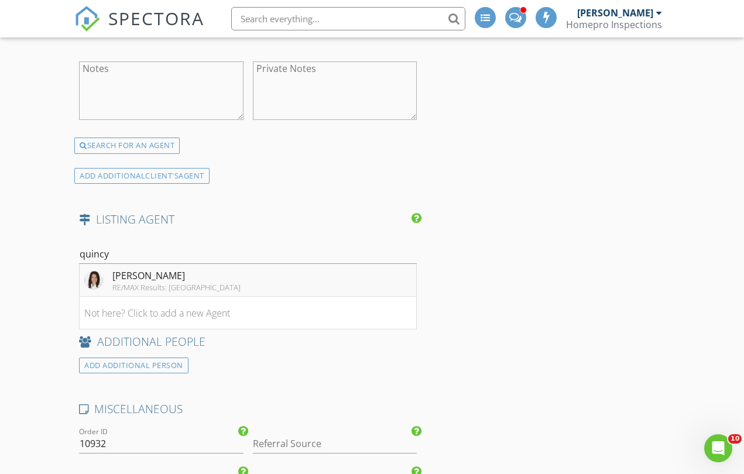
drag, startPoint x: 96, startPoint y: 271, endPoint x: 123, endPoint y: 273, distance: 27.0
click at [123, 273] on div "[PERSON_NAME]" at bounding box center [176, 276] width 128 height 14
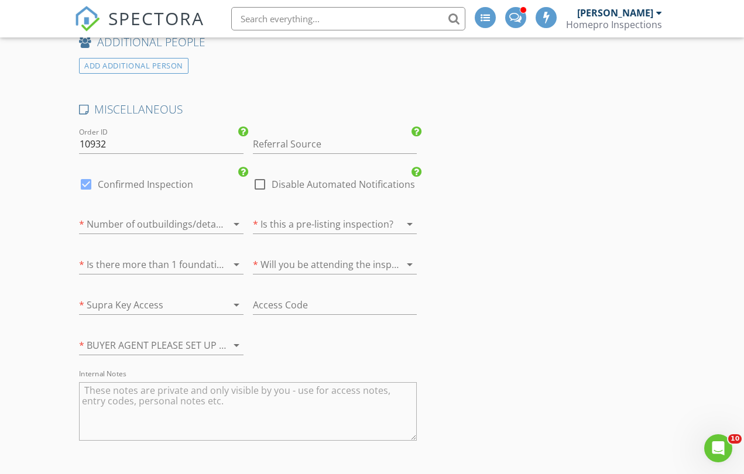
scroll to position [2443, 0]
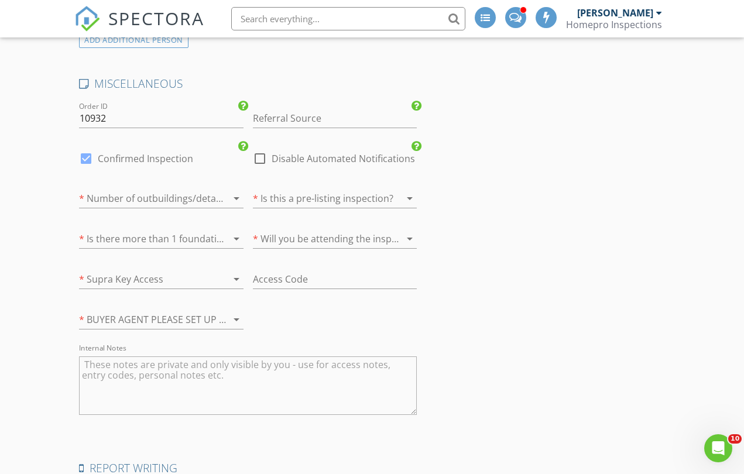
click at [124, 197] on div at bounding box center [145, 198] width 132 height 19
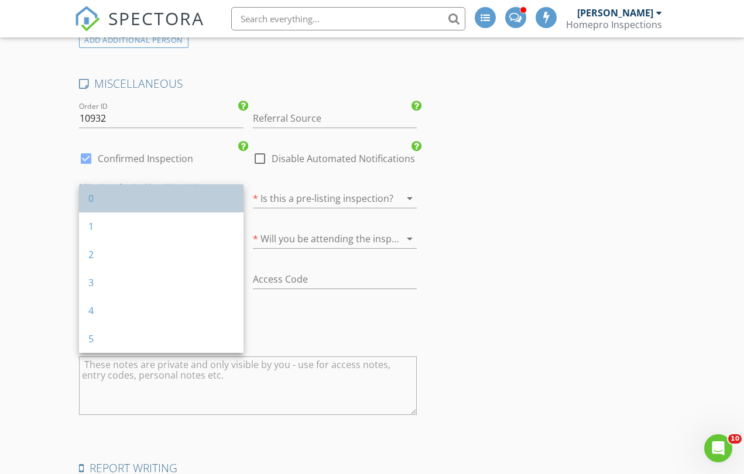
click at [101, 204] on div "0" at bounding box center [161, 198] width 146 height 14
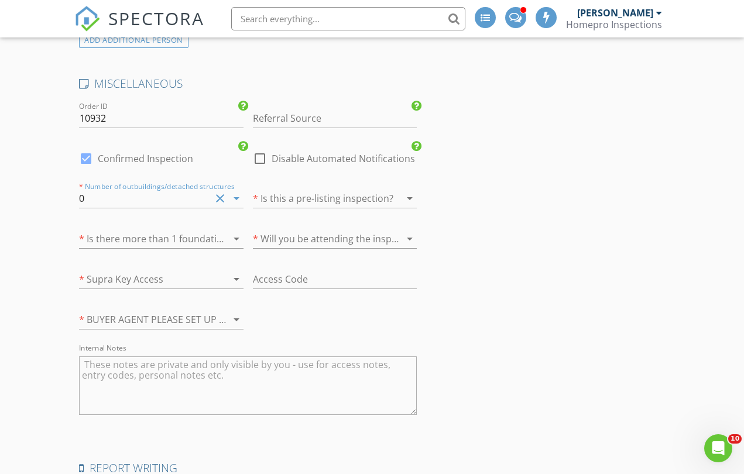
click at [111, 229] on div at bounding box center [145, 238] width 132 height 19
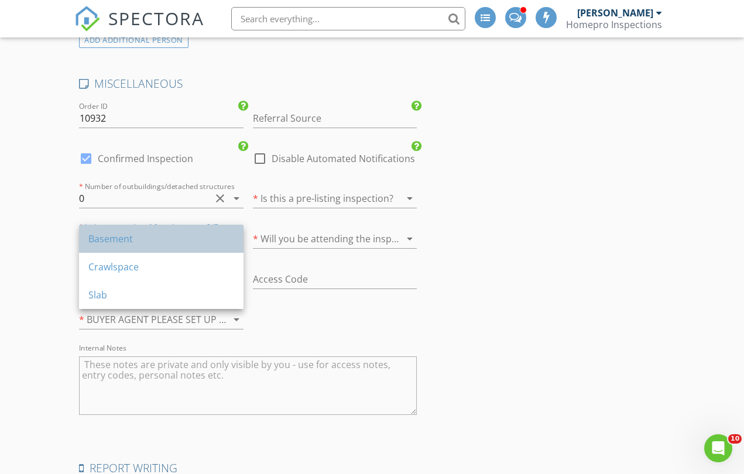
click at [111, 239] on div "Basement" at bounding box center [161, 239] width 146 height 14
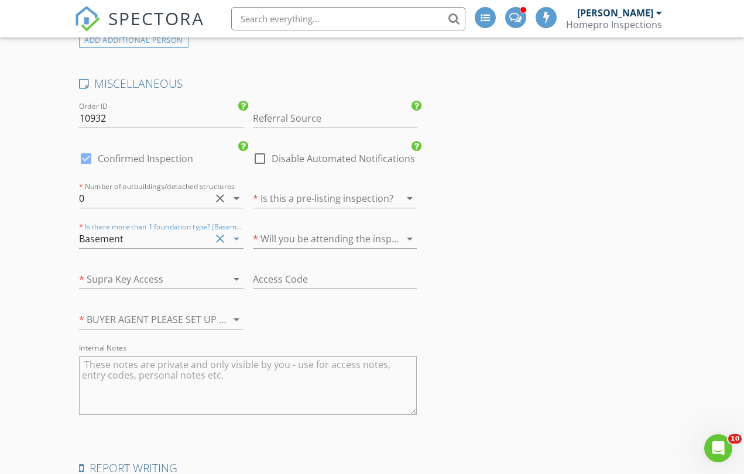
click at [131, 276] on div at bounding box center [145, 279] width 132 height 19
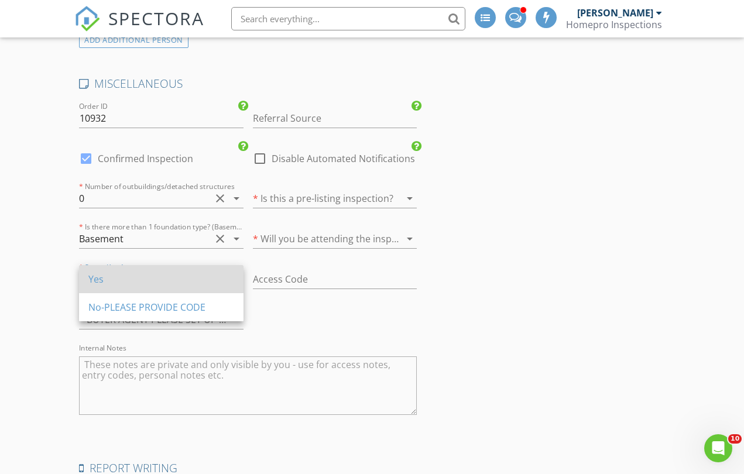
click at [177, 282] on div "Yes" at bounding box center [161, 279] width 146 height 14
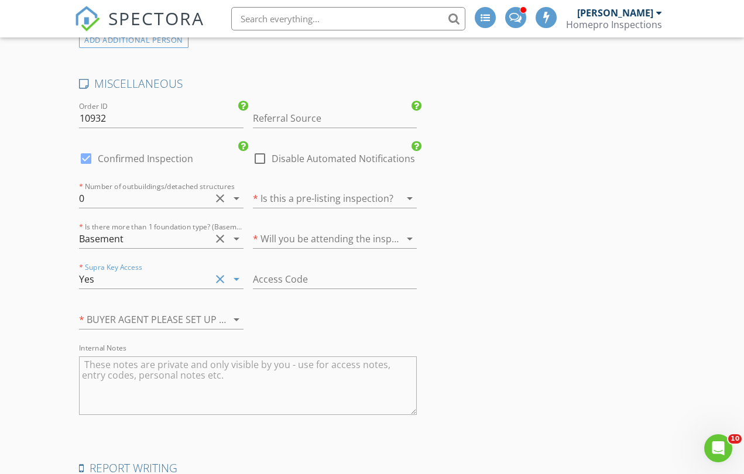
click at [174, 317] on div at bounding box center [145, 319] width 132 height 19
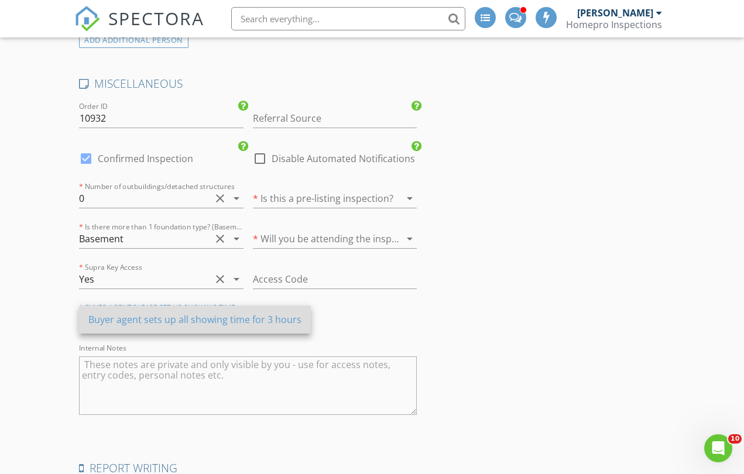
click at [176, 321] on div "Buyer agent sets up all showing time for 3 hours" at bounding box center [194, 320] width 213 height 14
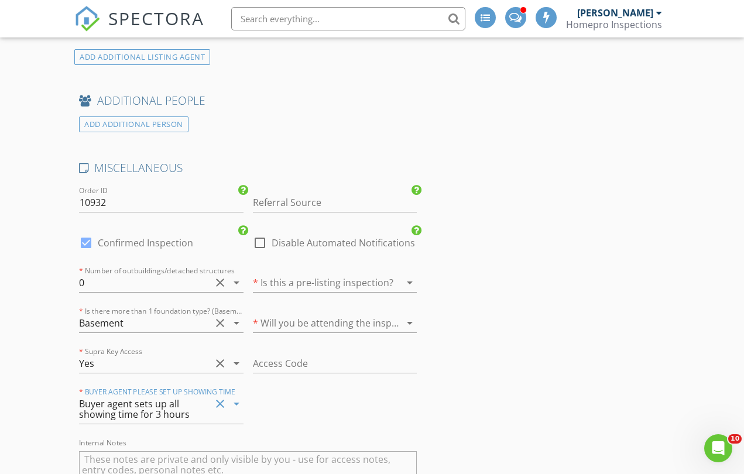
scroll to position [2357, 0]
click at [328, 281] on div at bounding box center [319, 284] width 132 height 19
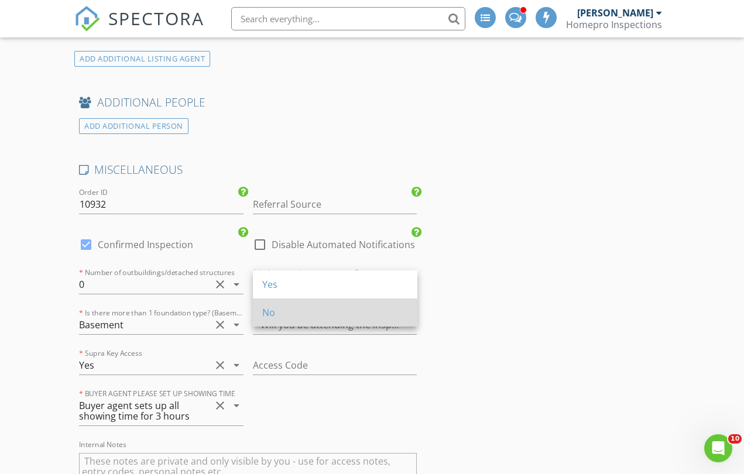
click at [270, 321] on div "No" at bounding box center [335, 313] width 146 height 28
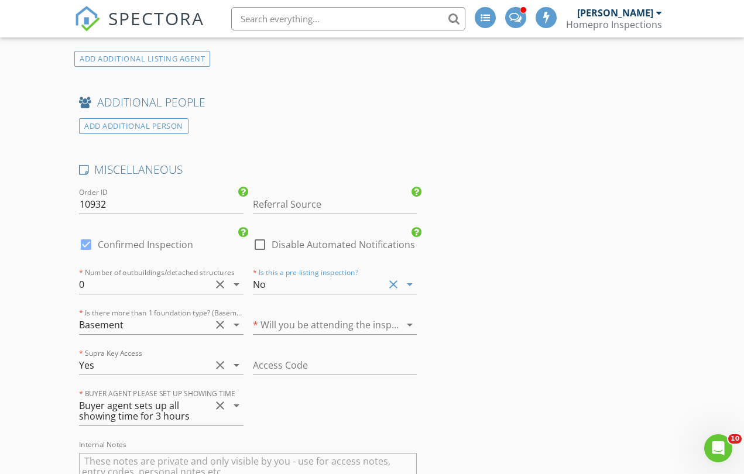
click at [293, 320] on div at bounding box center [319, 324] width 132 height 19
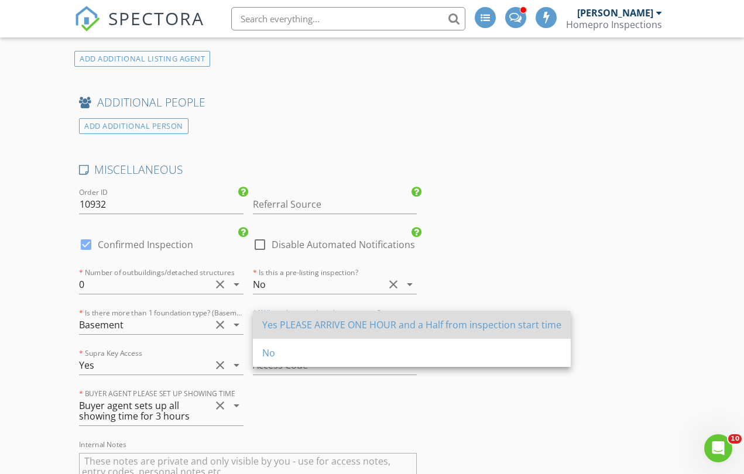
click at [293, 324] on div "Yes PLEASE ARRIVE ONE HOUR and a Half from inspection start time" at bounding box center [411, 325] width 299 height 14
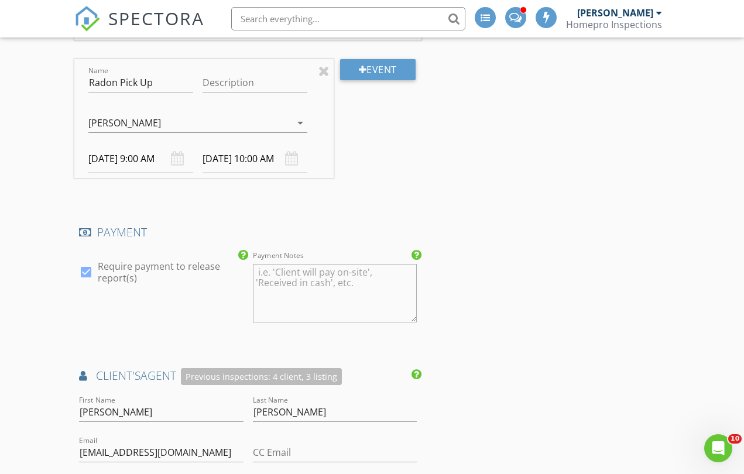
scroll to position [1281, 1]
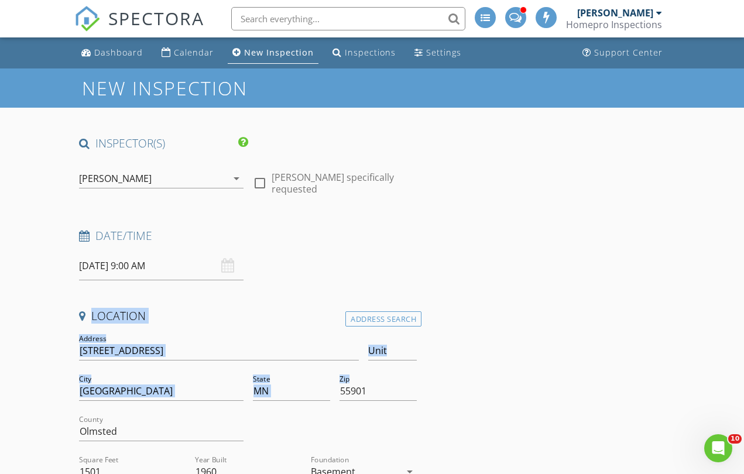
drag, startPoint x: 477, startPoint y: 315, endPoint x: 464, endPoint y: 490, distance: 175.5
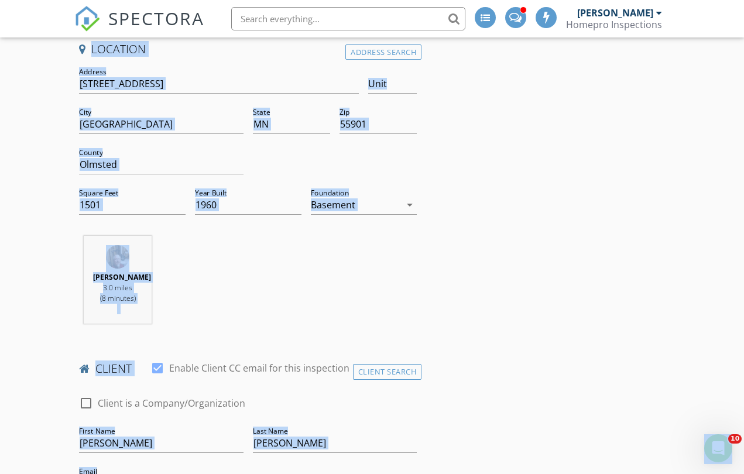
scroll to position [305, 0]
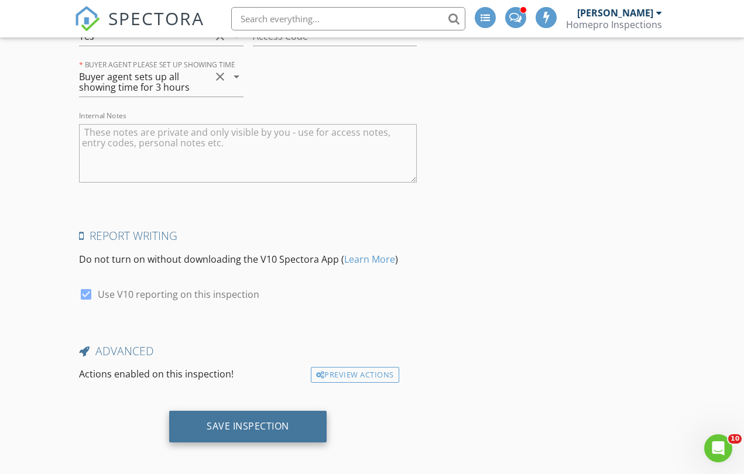
scroll to position [2707, 0]
click at [275, 423] on div "Save Inspection" at bounding box center [248, 427] width 83 height 12
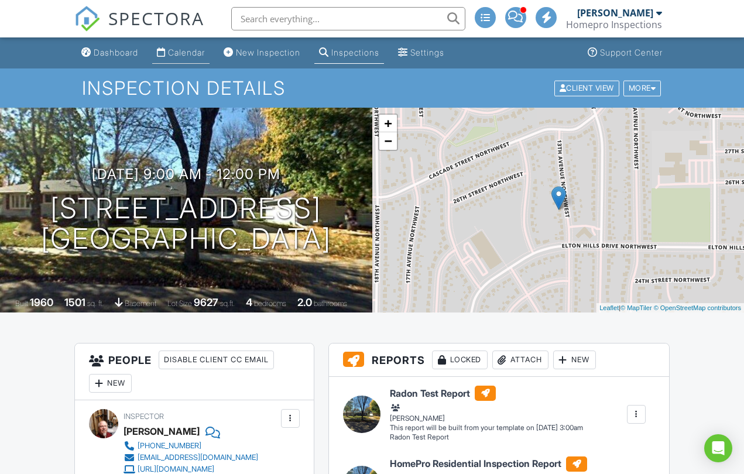
click at [190, 56] on div "Calendar" at bounding box center [186, 52] width 37 height 10
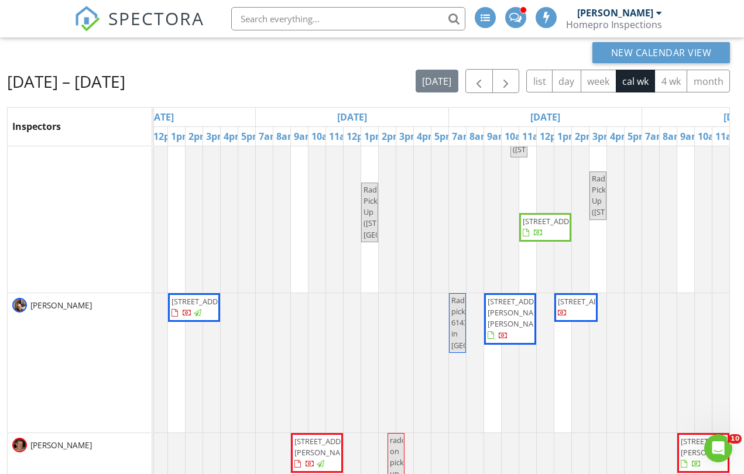
click at [580, 301] on span "[STREET_ADDRESS]" at bounding box center [591, 301] width 66 height 11
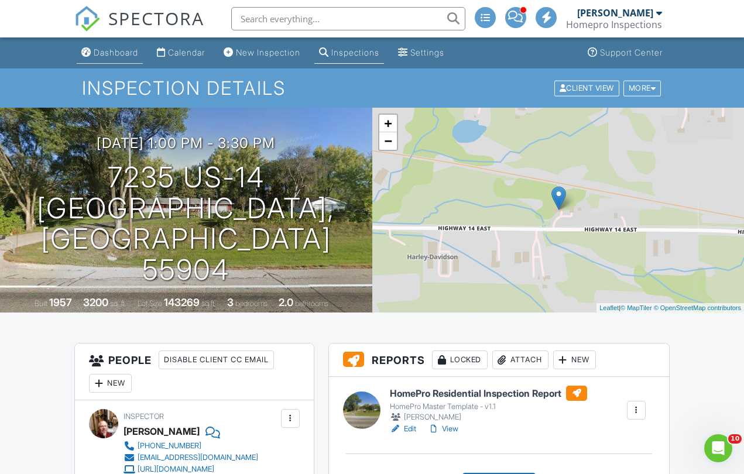
click at [127, 53] on div "Dashboard" at bounding box center [116, 52] width 44 height 10
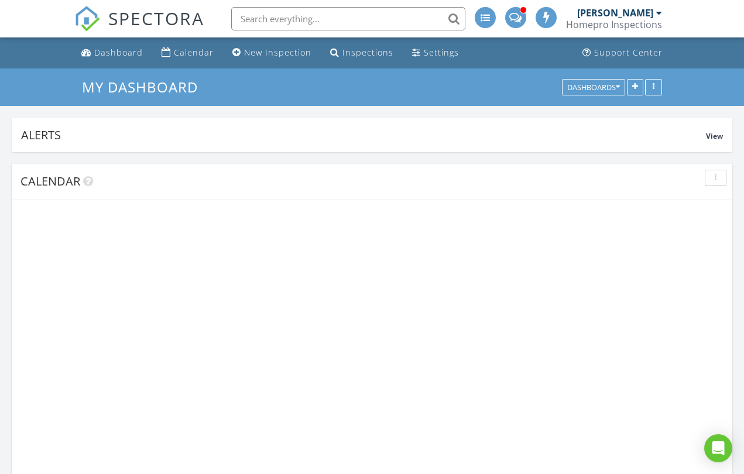
scroll to position [1066, 745]
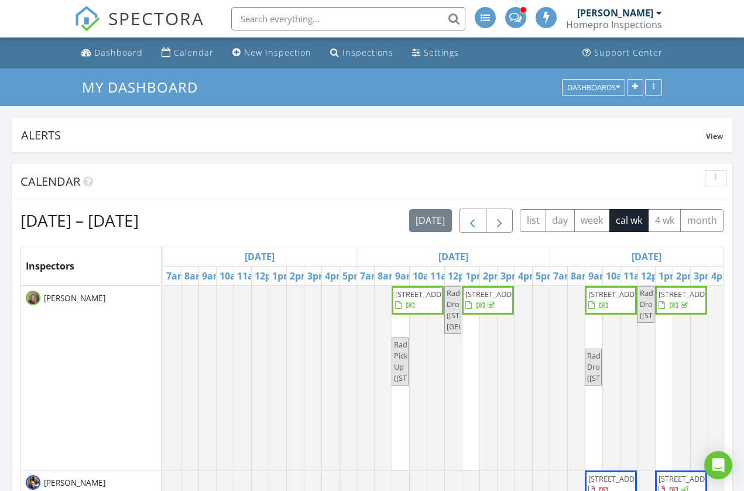
click at [476, 220] on span "button" at bounding box center [472, 221] width 14 height 14
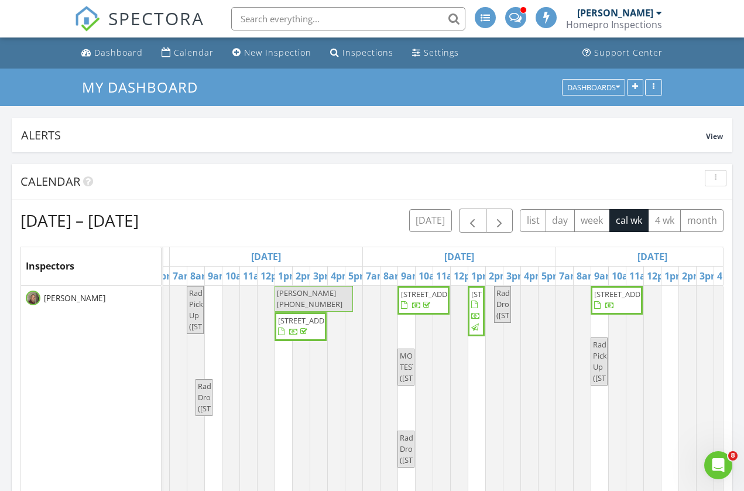
click at [477, 308] on div at bounding box center [474, 305] width 6 height 8
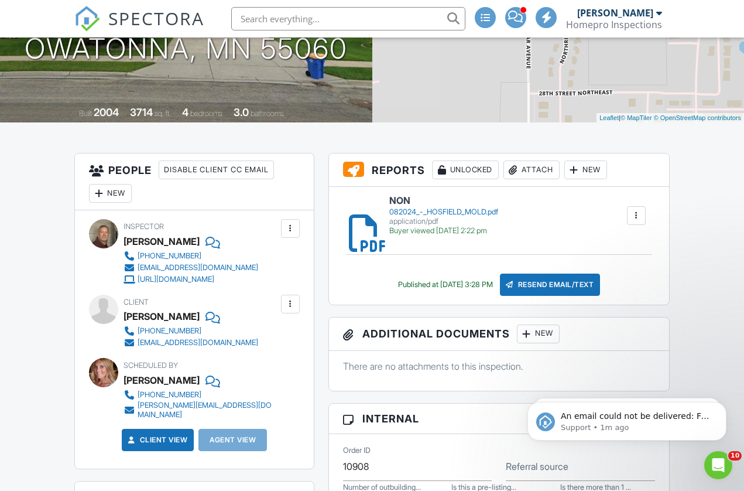
click at [356, 221] on div at bounding box center [355, 216] width 12 height 12
